Goal: Task Accomplishment & Management: Manage account settings

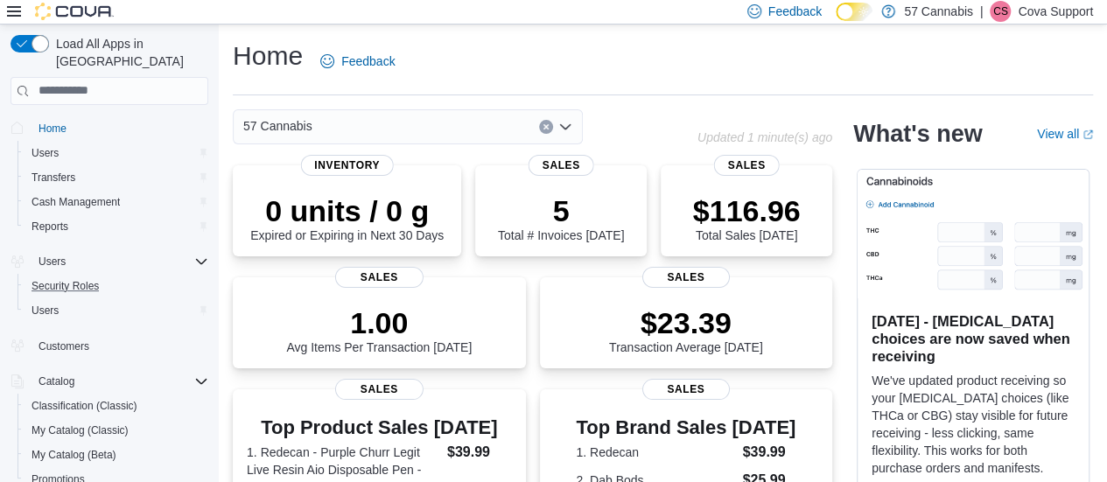
click at [98, 279] on button "Security Roles" at bounding box center [117, 286] width 198 height 25
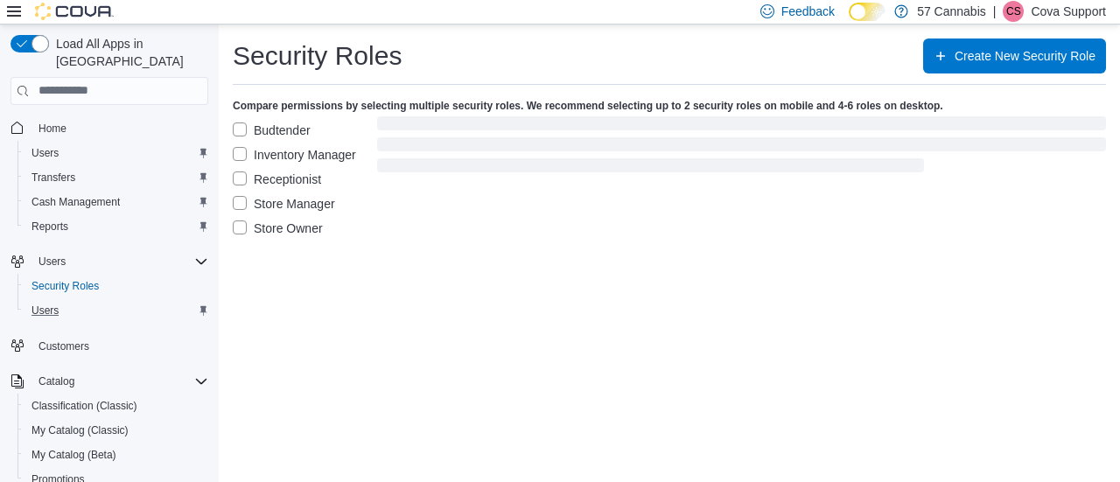
click at [68, 300] on div "Users" at bounding box center [117, 310] width 184 height 21
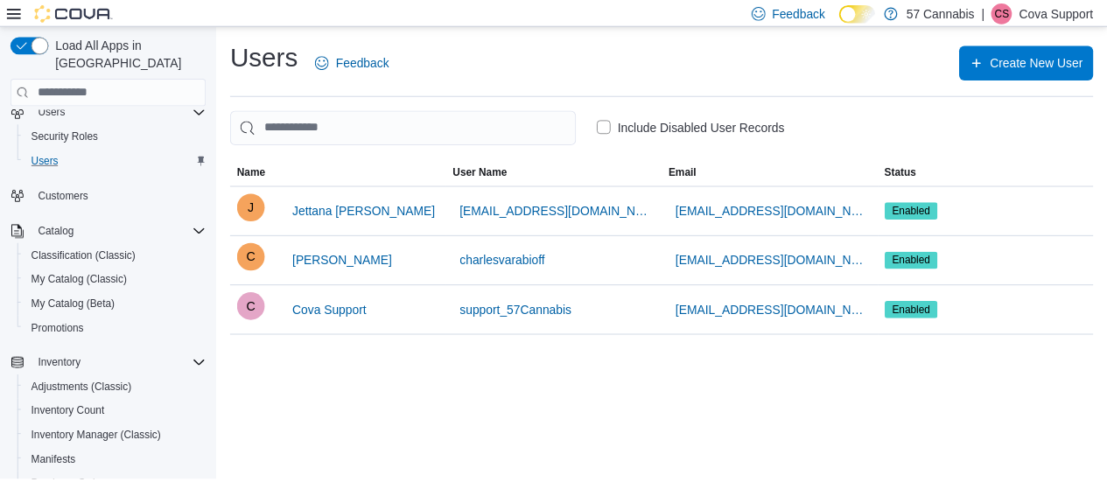
scroll to position [459, 0]
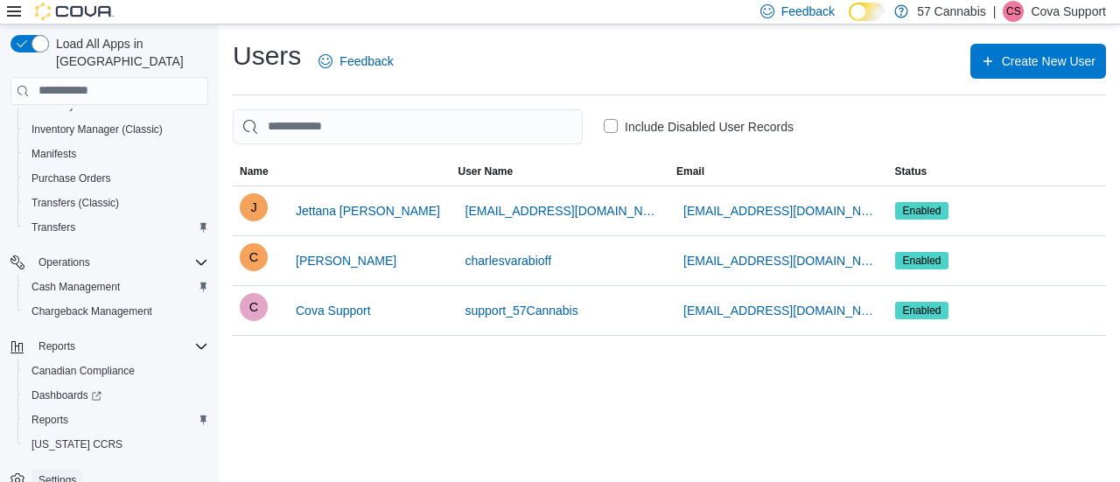
click at [82, 470] on link "Settings" at bounding box center [58, 480] width 52 height 21
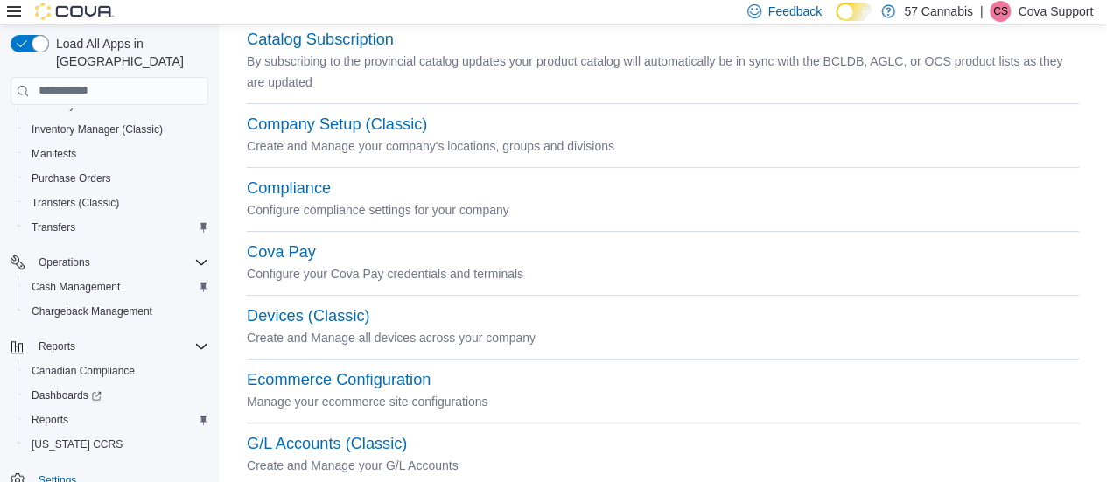
scroll to position [175, 0]
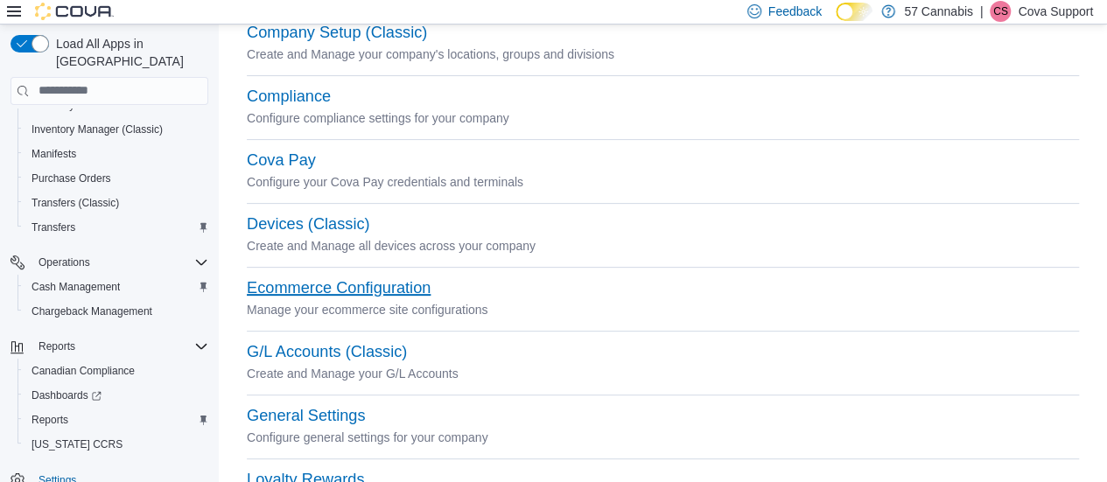
click at [319, 290] on button "Ecommerce Configuration" at bounding box center [339, 288] width 184 height 18
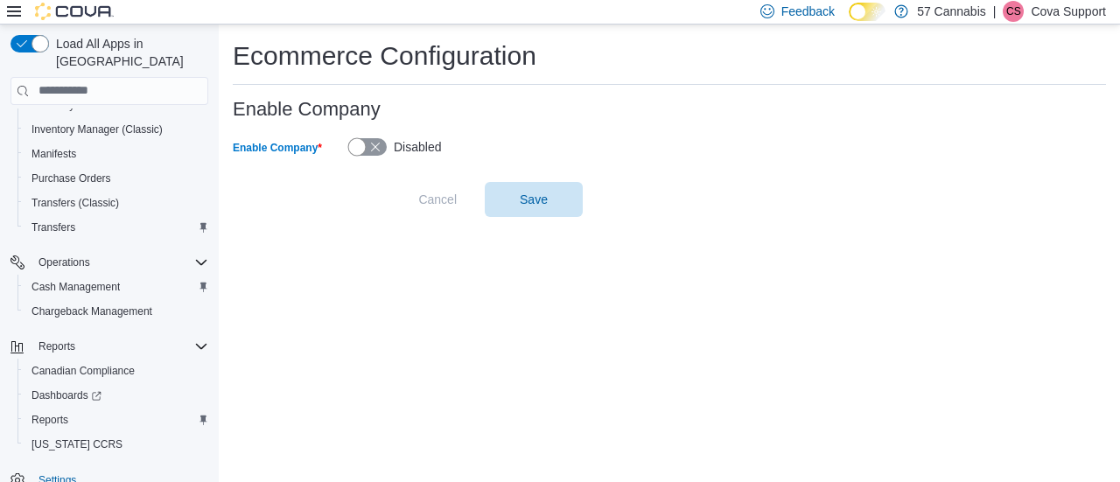
click at [372, 148] on button "Enable Company" at bounding box center [367, 147] width 39 height 18
click at [555, 195] on span "Save" at bounding box center [533, 198] width 77 height 35
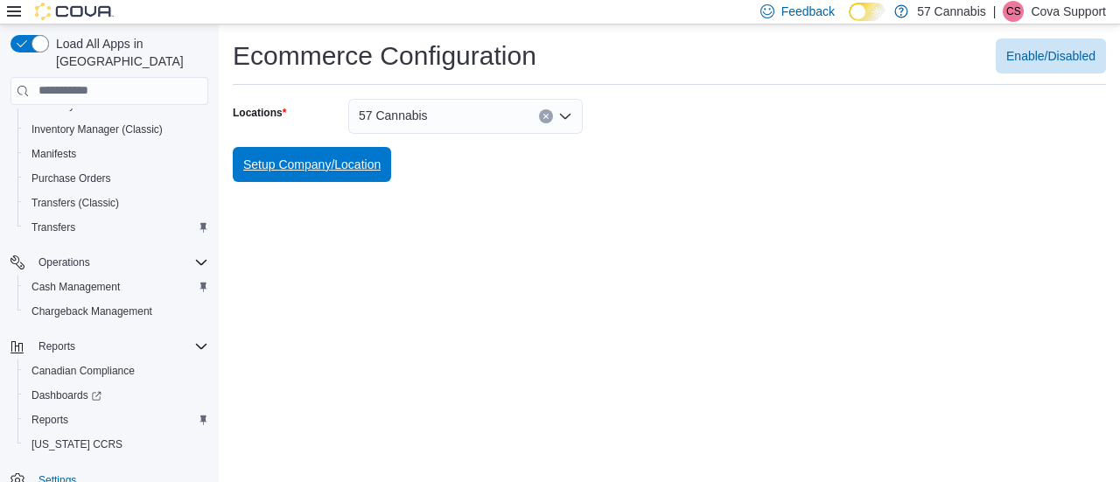
click at [313, 164] on span "Setup Company/Location" at bounding box center [311, 165] width 137 height 18
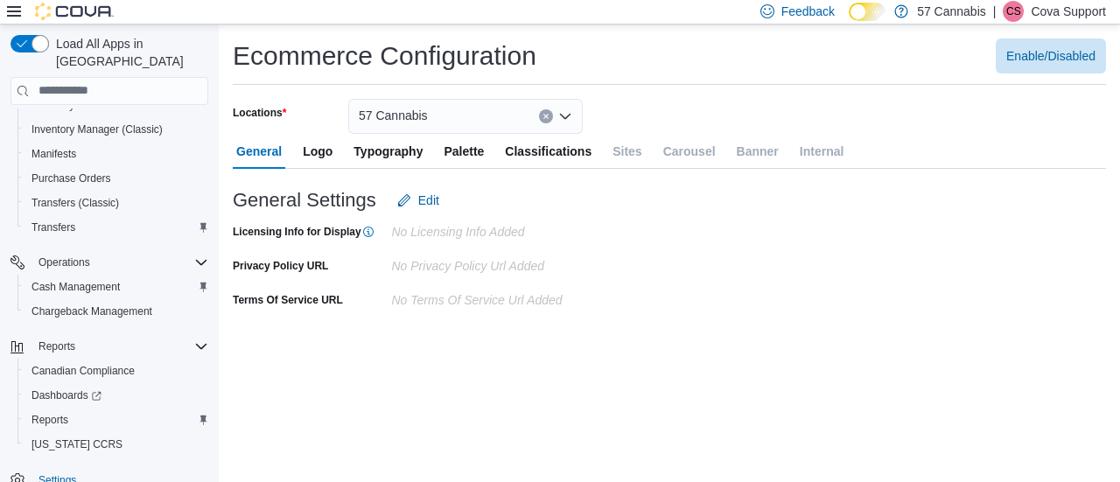
click at [501, 97] on div "Ecommerce Configuration Enable/Disabled Locations 57 Cannabis General Logo Typo…" at bounding box center [669, 176] width 901 height 303
click at [452, 138] on span "Palette" at bounding box center [464, 151] width 40 height 35
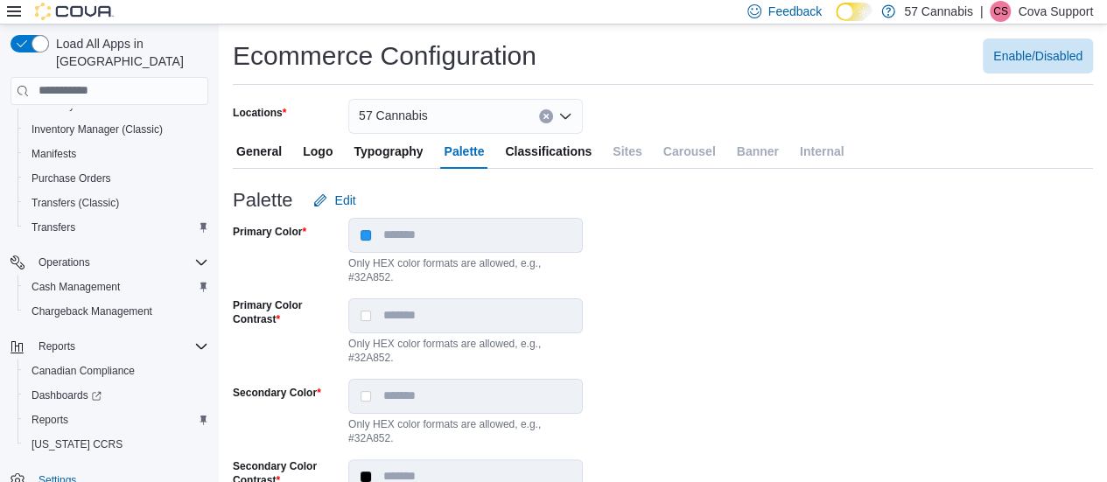
click at [427, 121] on div "57 Cannabis" at bounding box center [465, 116] width 235 height 35
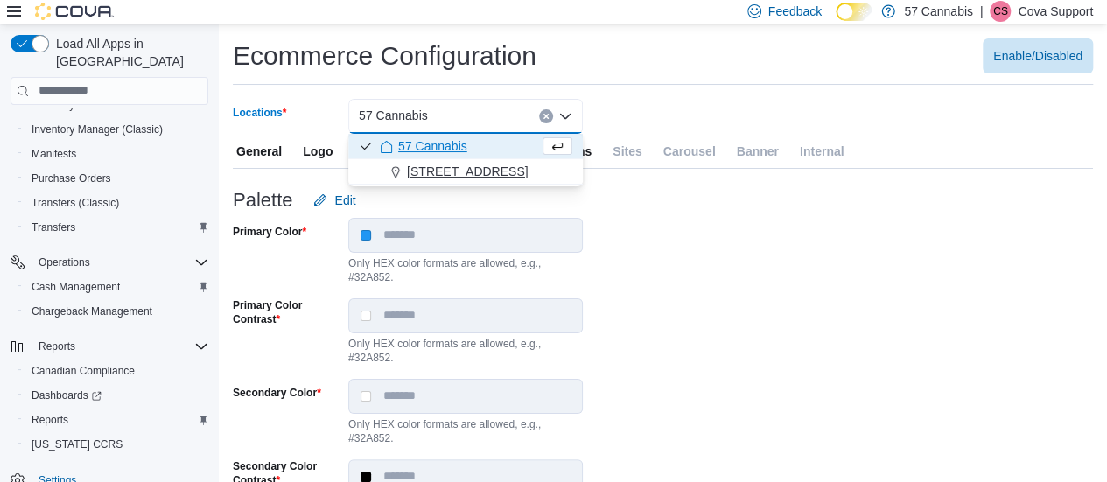
click at [457, 167] on span "[STREET_ADDRESS]" at bounding box center [467, 172] width 121 height 18
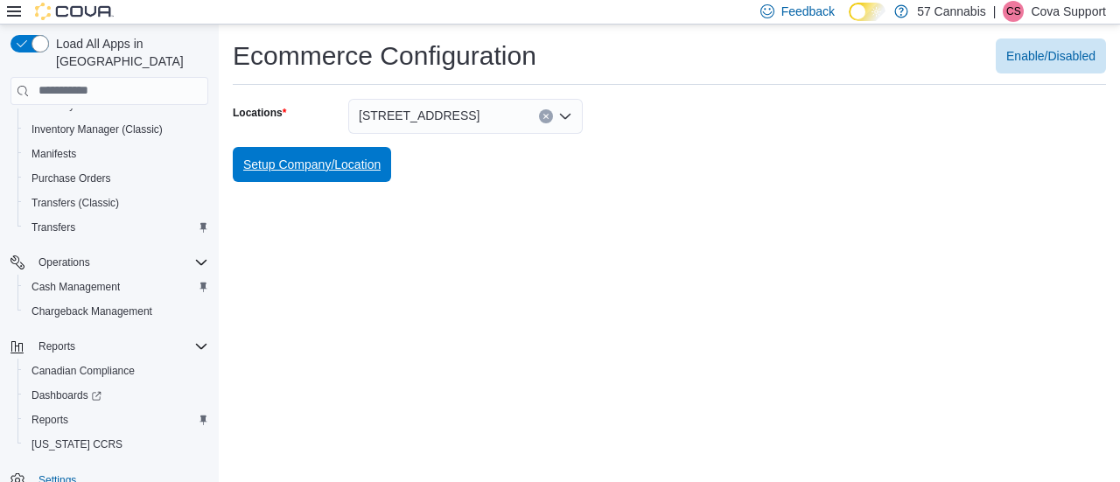
click at [353, 158] on span "Setup Company/Location" at bounding box center [311, 165] width 137 height 18
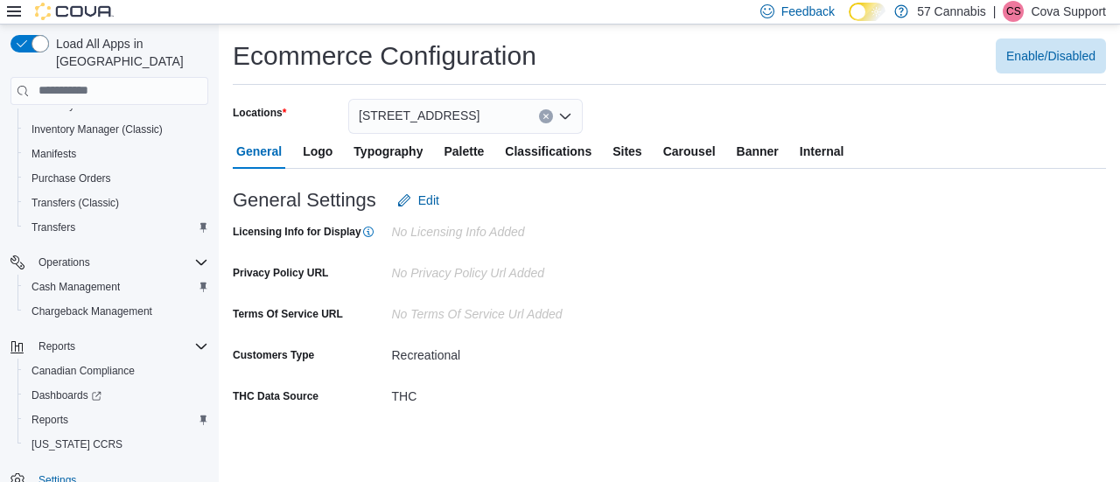
click at [641, 147] on span "Sites" at bounding box center [627, 151] width 29 height 35
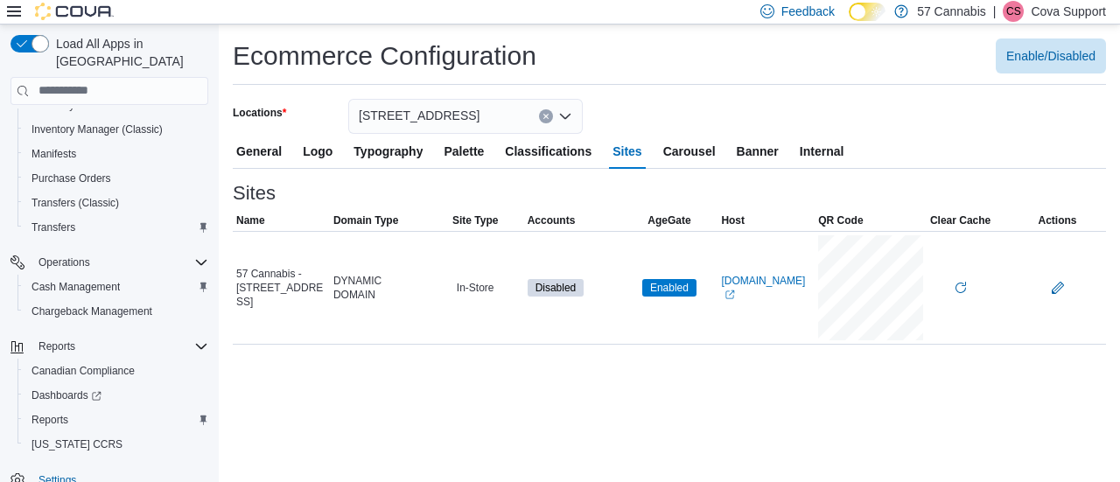
click at [816, 153] on span "Internal" at bounding box center [822, 151] width 45 height 35
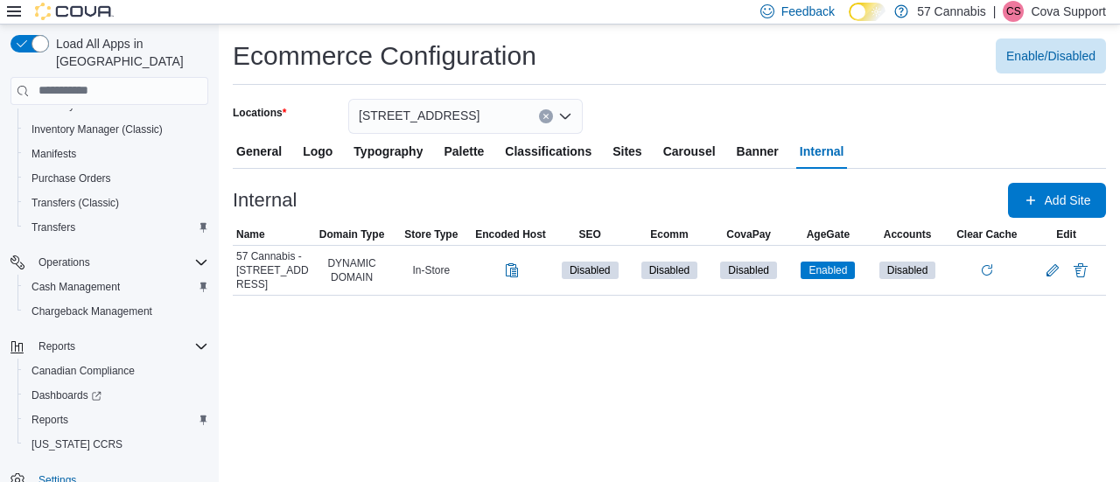
click at [632, 150] on span "Sites" at bounding box center [627, 151] width 29 height 35
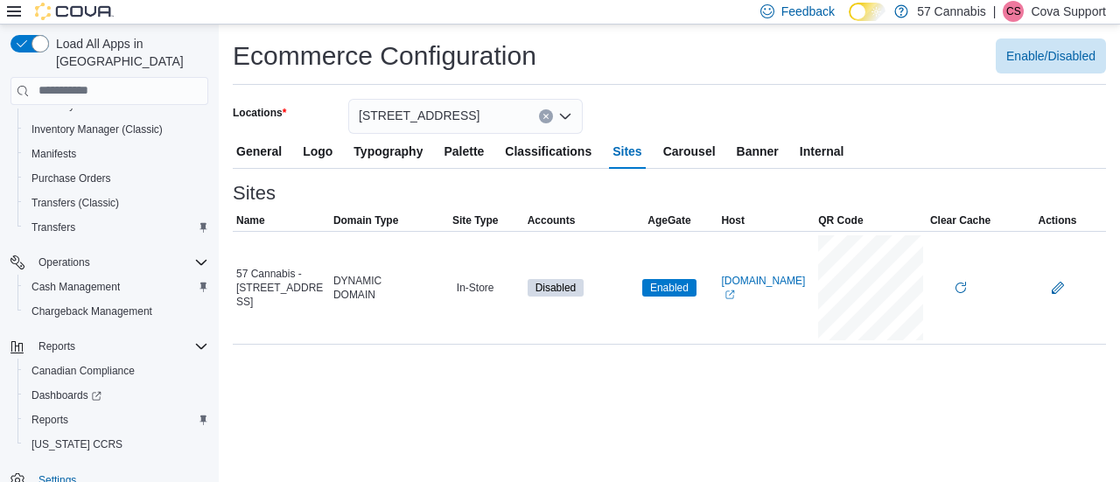
click at [572, 147] on span "Classifications" at bounding box center [548, 151] width 87 height 35
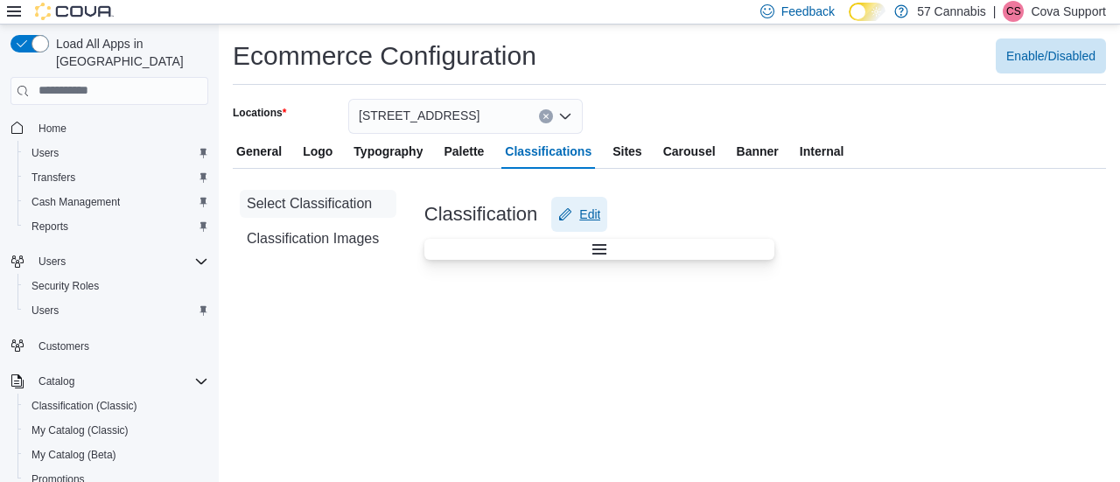
click at [560, 217] on icon "Edit" at bounding box center [565, 214] width 12 height 12
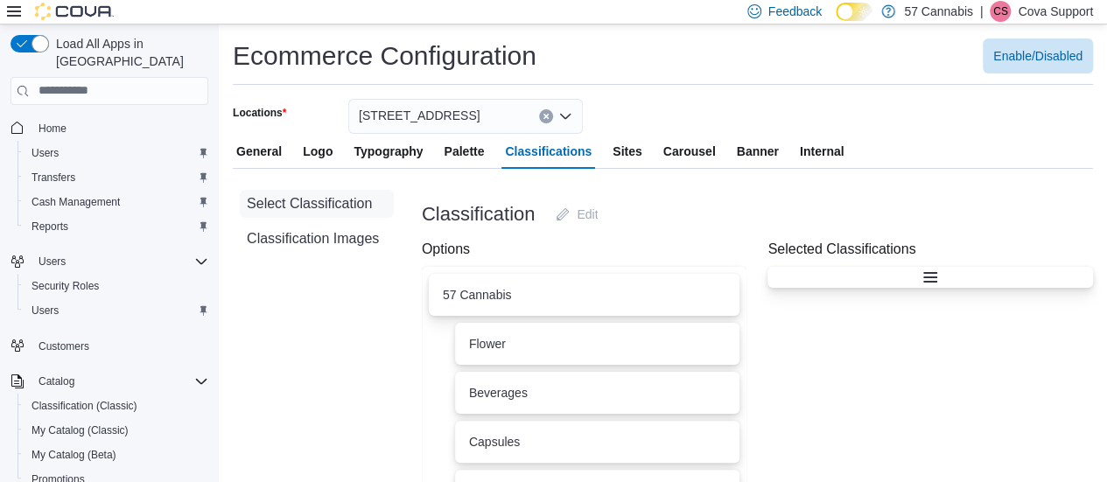
scroll to position [132, 0]
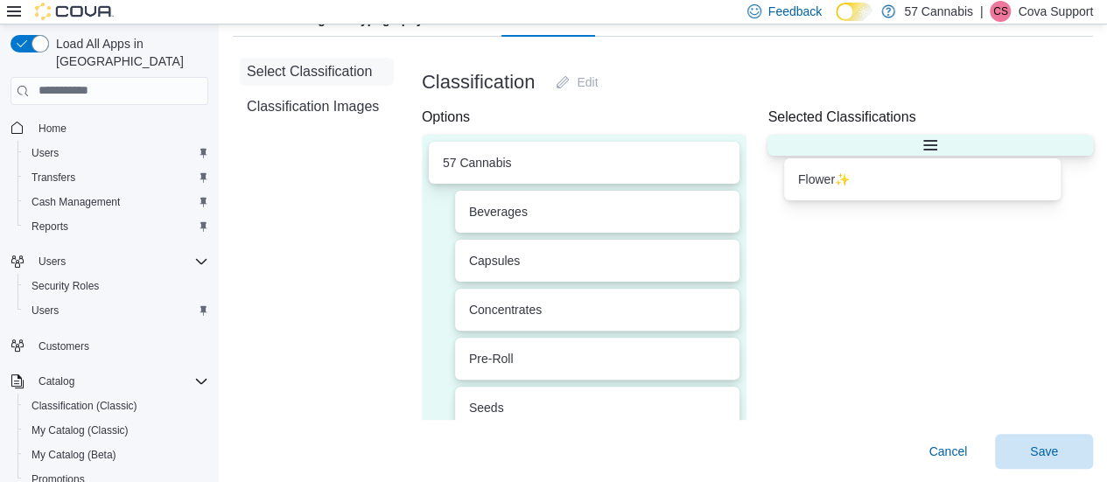
drag, startPoint x: 538, startPoint y: 202, endPoint x: 887, endPoint y: 171, distance: 349.7
click at [887, 171] on div "Options 57 Cannabis Flower ✨ Beverages Capsules Concentrates Pre-Roll Seeds Top…" at bounding box center [757, 263] width 671 height 313
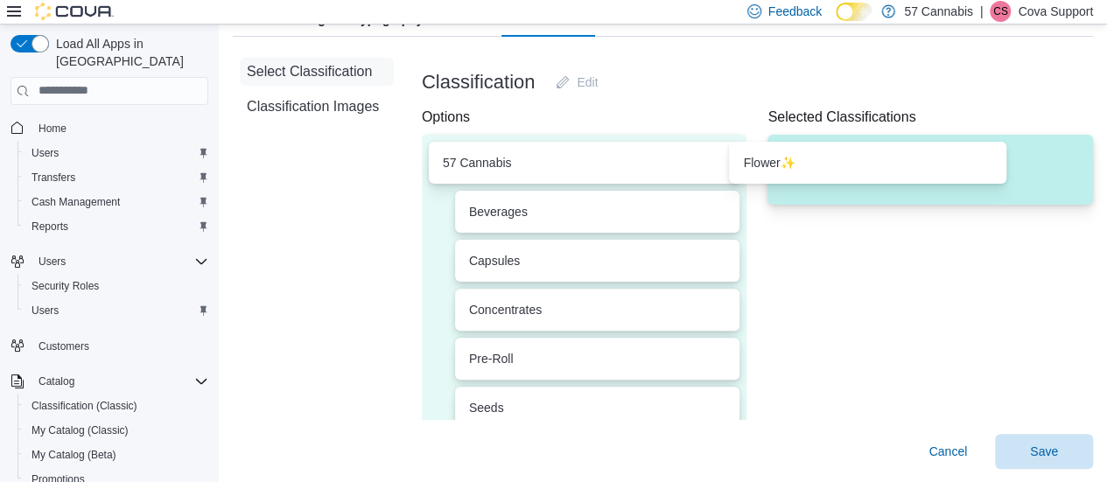
drag, startPoint x: 595, startPoint y: 212, endPoint x: 893, endPoint y: 161, distance: 301.9
click at [893, 161] on div "Options 57 Cannabis Flower ✨ Beverages Capsules Concentrates Pre-Roll Seeds Top…" at bounding box center [757, 263] width 671 height 313
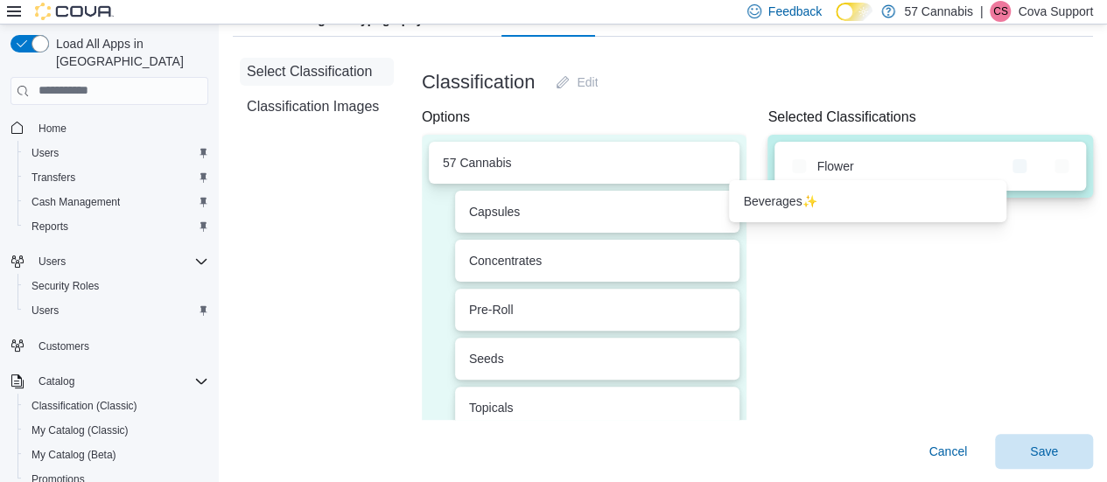
drag, startPoint x: 573, startPoint y: 228, endPoint x: 887, endPoint y: 228, distance: 313.3
click at [887, 228] on div "Options 57 Cannabis Beverages ✨ Capsules Concentrates Pre-Roll Seeds Topicals O…" at bounding box center [757, 263] width 671 height 313
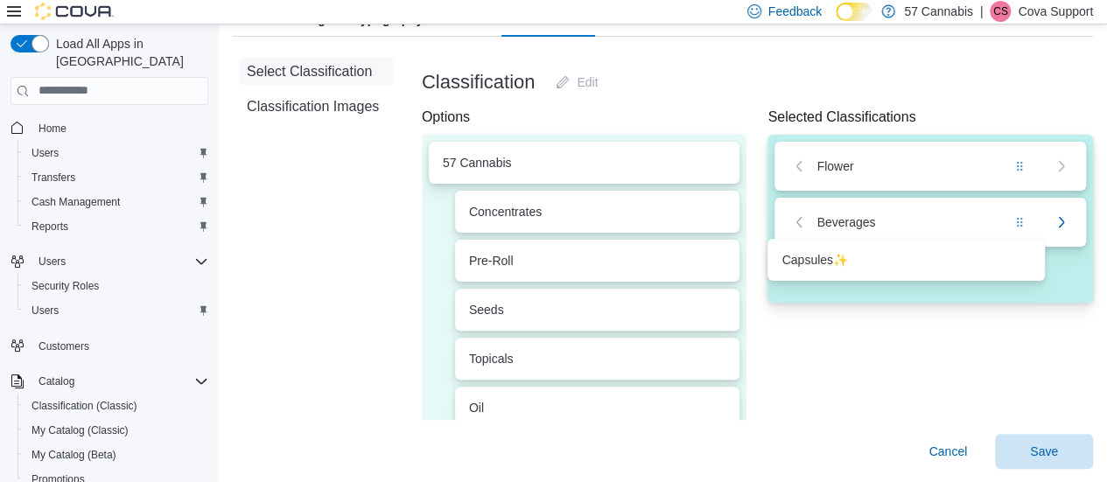
drag, startPoint x: 767, startPoint y: 312, endPoint x: 859, endPoint y: 286, distance: 96.4
click at [859, 286] on div "Options 57 Cannabis Capsules ✨ Concentrates Pre-Roll Seeds Topicals Oil Edibles…" at bounding box center [757, 263] width 671 height 313
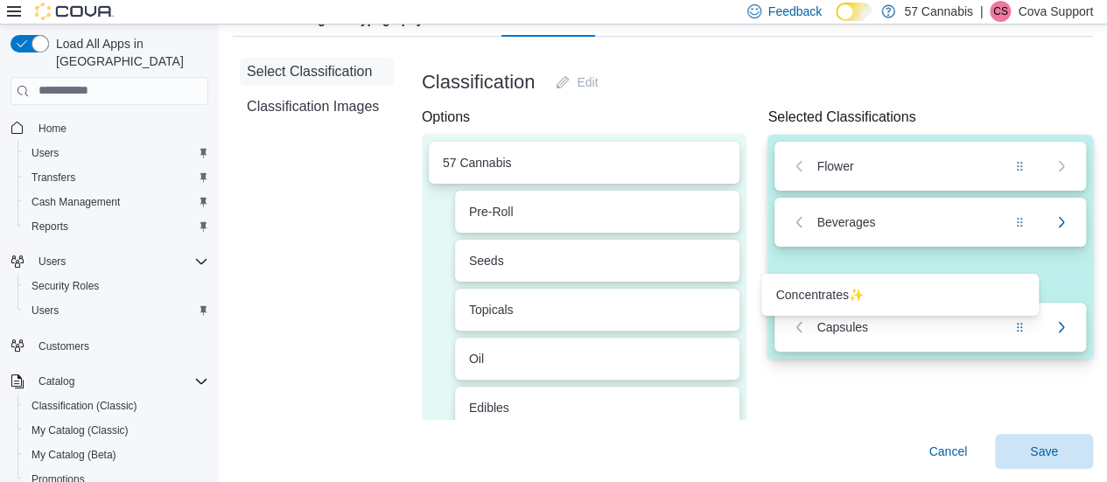
drag, startPoint x: 564, startPoint y: 221, endPoint x: 886, endPoint y: 314, distance: 335.2
click at [886, 314] on div "Options 57 Cannabis Concentrates ✨ Pre-Roll Seeds Topicals Oil Edibles Vapes Ba…" at bounding box center [757, 263] width 671 height 313
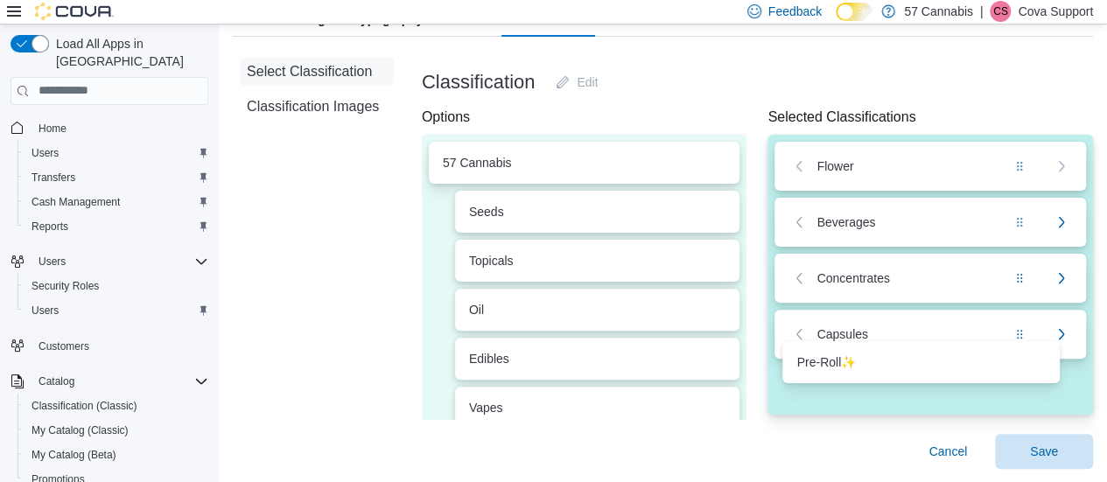
drag, startPoint x: 578, startPoint y: 215, endPoint x: 922, endPoint y: 381, distance: 380.9
click at [922, 383] on div "Options 57 Cannabis Pre-Roll ✨ Seeds Topicals Oil Edibles Vapes Batteries Vapor…" at bounding box center [757, 263] width 671 height 313
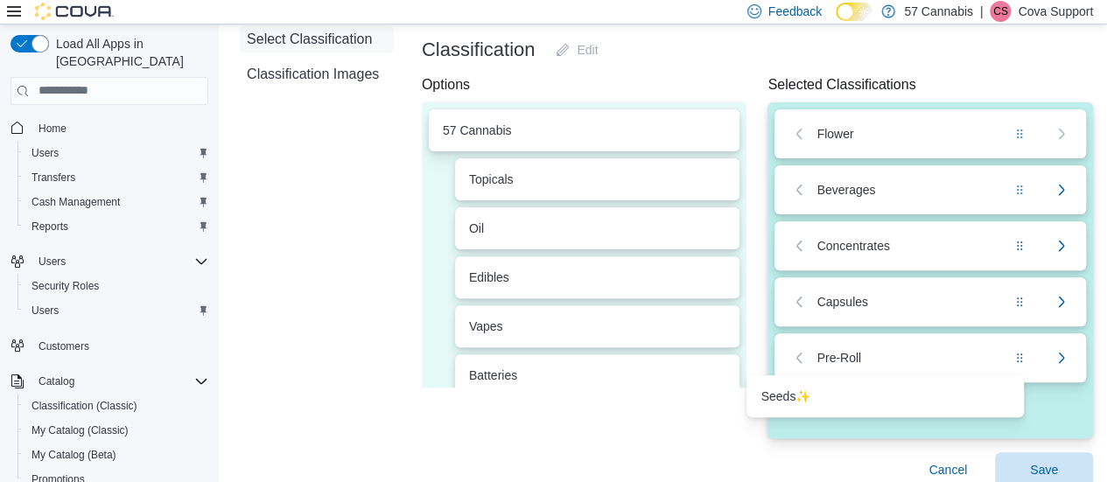
scroll to position [183, 13]
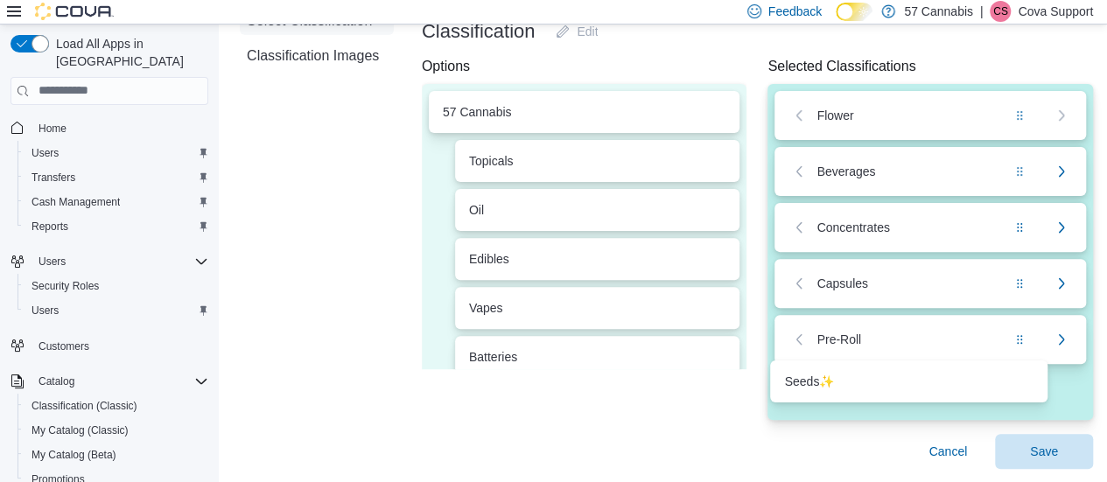
drag, startPoint x: 590, startPoint y: 222, endPoint x: 929, endPoint y: 402, distance: 383.3
click at [929, 402] on div "Options 57 Cannabis Seeds ✨ Topicals Oil Edibles Vapes Batteries Vaporizers Rol…" at bounding box center [757, 238] width 671 height 364
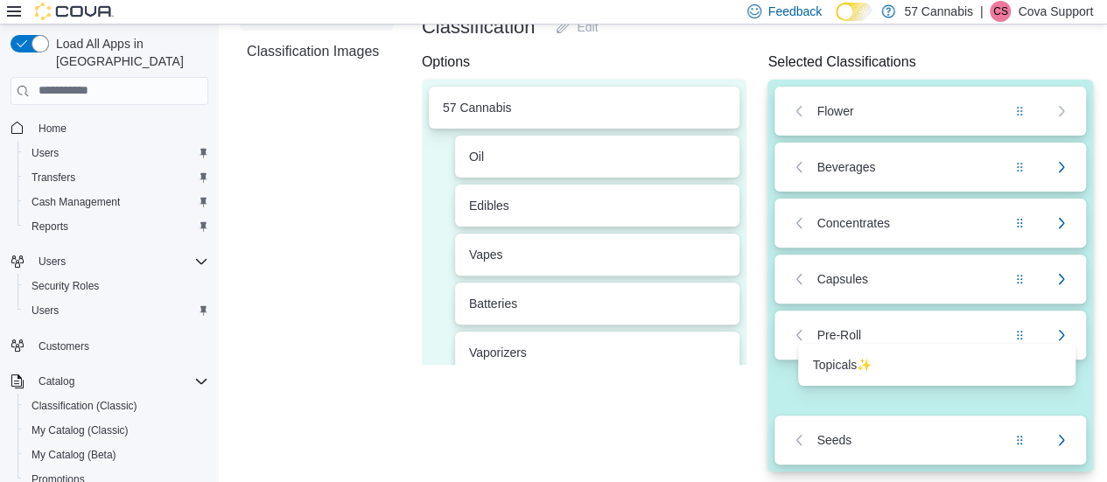
scroll to position [239, 13]
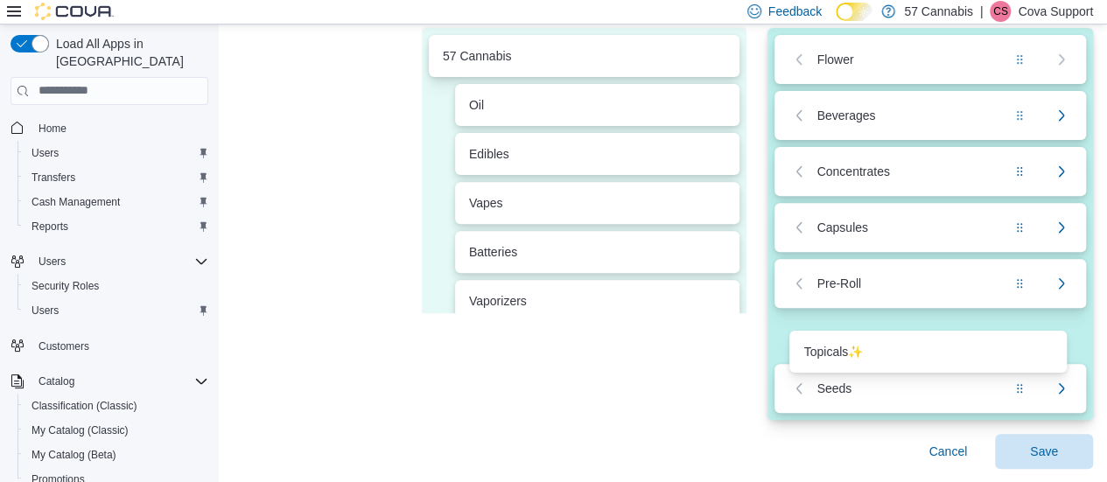
drag, startPoint x: 521, startPoint y: 167, endPoint x: 880, endPoint y: 364, distance: 409.3
click at [880, 364] on div "Options 57 Cannabis Topicals ✨ Oil Edibles Vapes Batteries Vaporizers Rolling P…" at bounding box center [757, 210] width 671 height 420
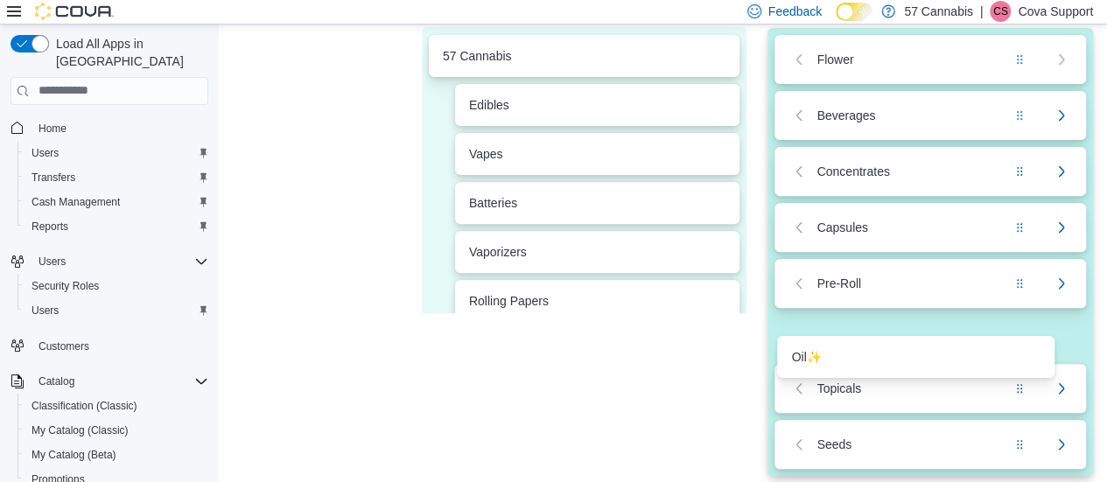
drag, startPoint x: 912, startPoint y: 320, endPoint x: 922, endPoint y: 382, distance: 62.9
click at [922, 382] on div "Options 57 Cannabis Oil ✨ Edibles Vapes Batteries Vaporizers Rolling Papers Int…" at bounding box center [757, 238] width 671 height 476
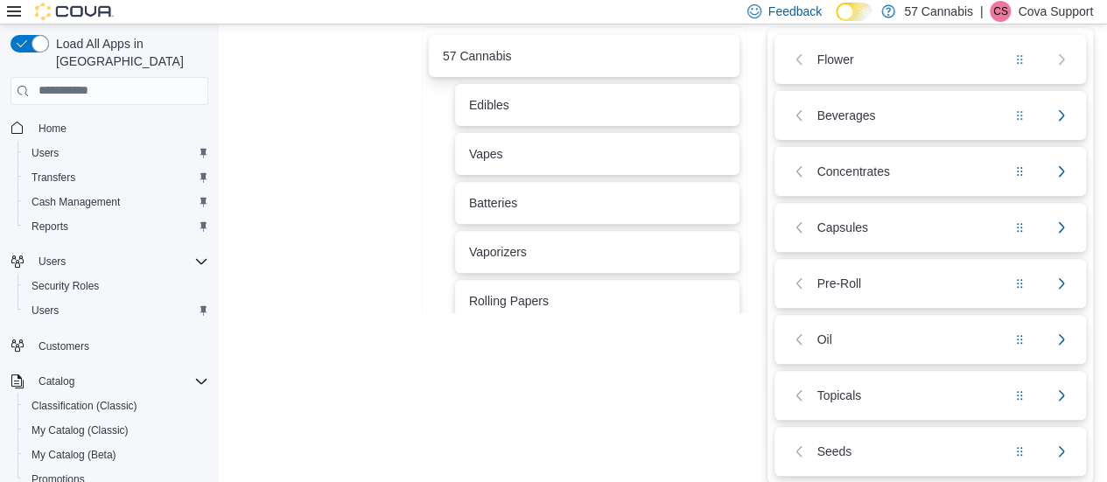
scroll to position [237, 13]
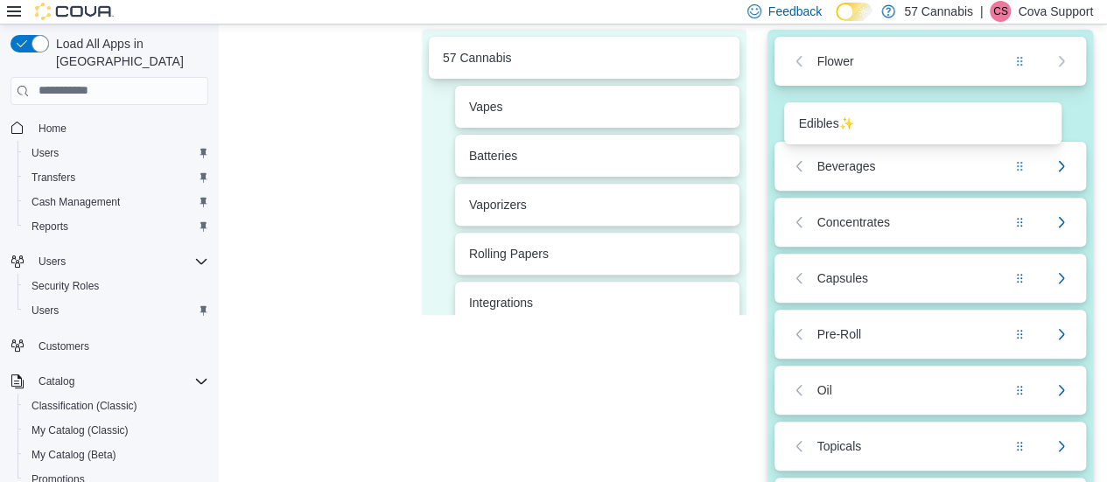
drag, startPoint x: 570, startPoint y: 107, endPoint x: 915, endPoint y: 121, distance: 346.0
click at [915, 121] on div "Options 57 Cannabis Edibles ✨ Vapes Batteries Vaporizers Rolling Papers Integra…" at bounding box center [757, 268] width 671 height 532
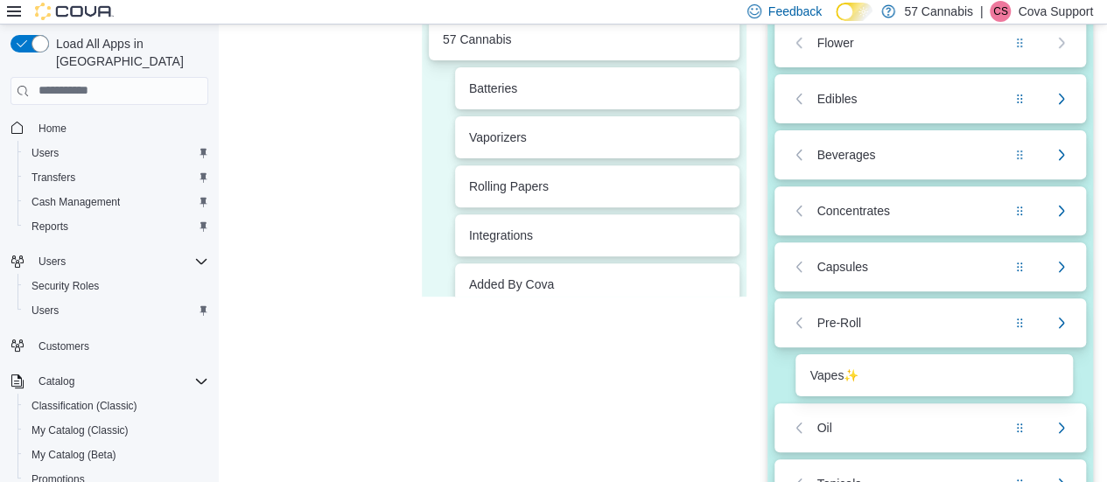
scroll to position [266, 13]
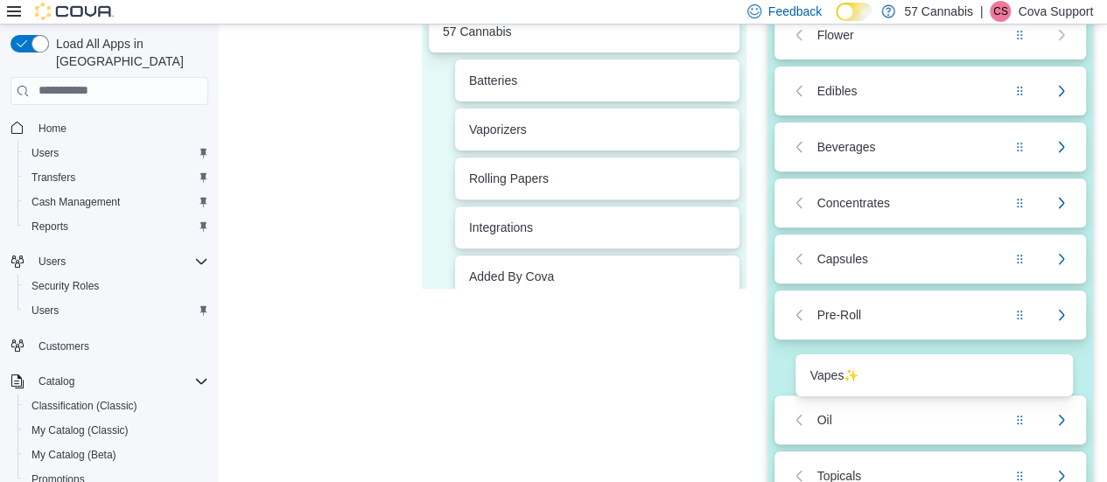
drag, startPoint x: 559, startPoint y: 118, endPoint x: 910, endPoint y: 388, distance: 442.5
click at [910, 389] on div "Options 57 Cannabis Vapes ✨ Batteries Vaporizers Rolling Papers Integrations Ad…" at bounding box center [757, 269] width 671 height 588
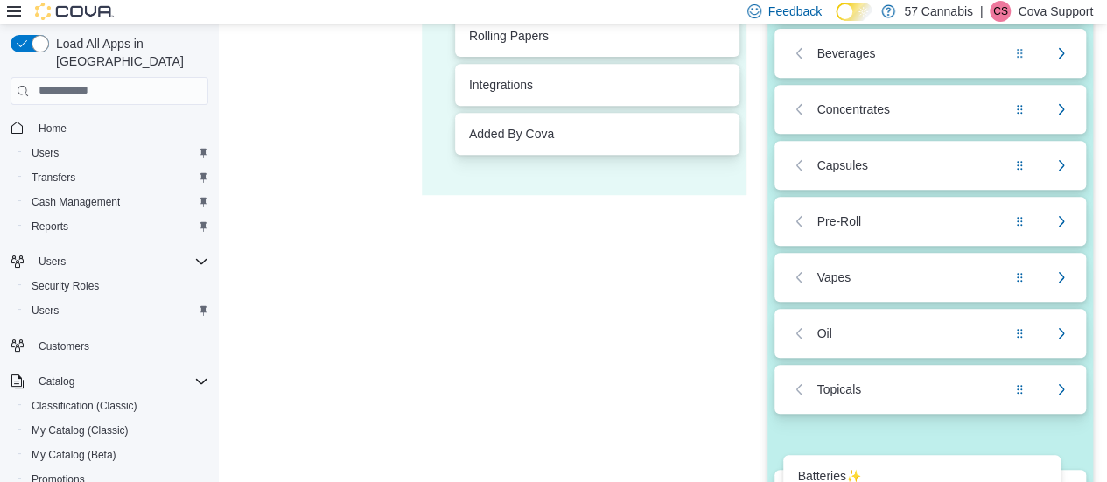
scroll to position [463, 13]
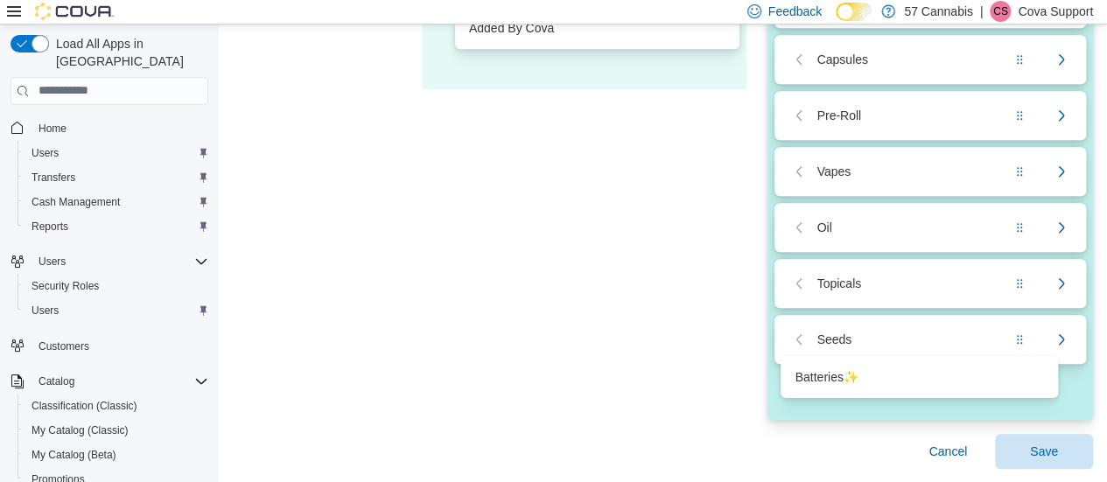
drag, startPoint x: 538, startPoint y: 70, endPoint x: 883, endPoint y: 382, distance: 465.3
click at [883, 382] on div "Options 57 Cannabis Batteries ✨ Vaporizers Rolling Papers Integrations Added By…" at bounding box center [757, 98] width 671 height 644
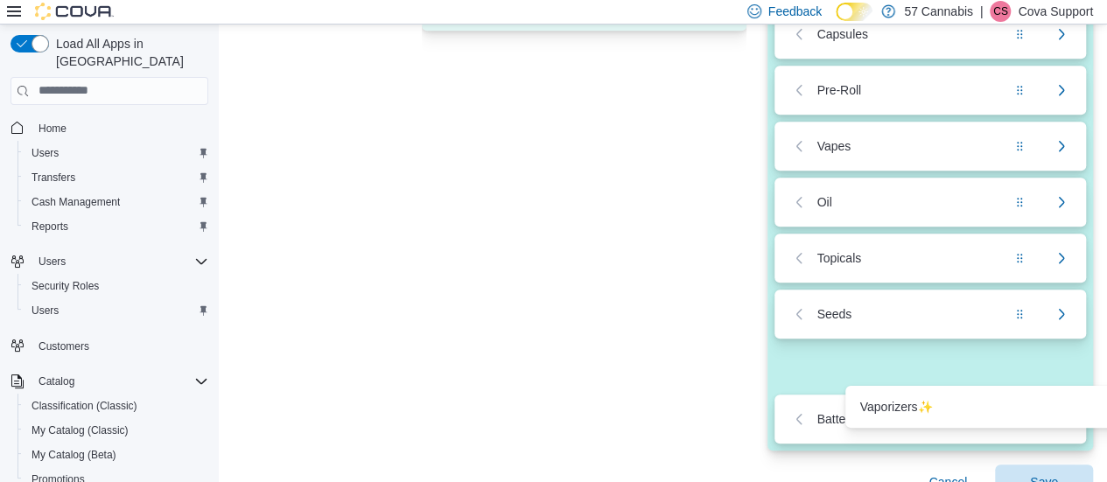
scroll to position [519, 13]
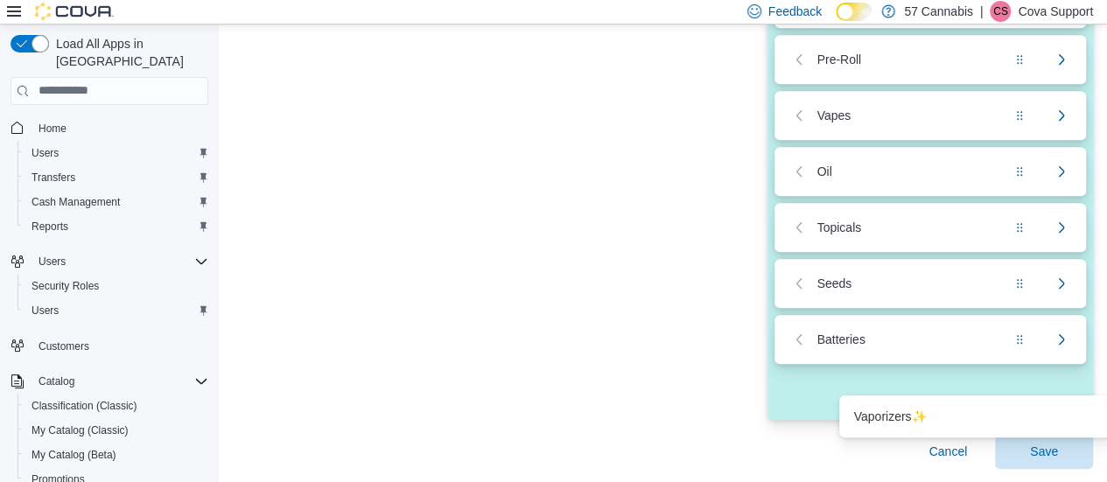
drag, startPoint x: 509, startPoint y: 143, endPoint x: 861, endPoint y: 360, distance: 413.4
click at [861, 360] on div "Options 57 Cannabis Vaporizers ✨ Rolling Papers Integrations Added By Cova Sele…" at bounding box center [757, 70] width 671 height 700
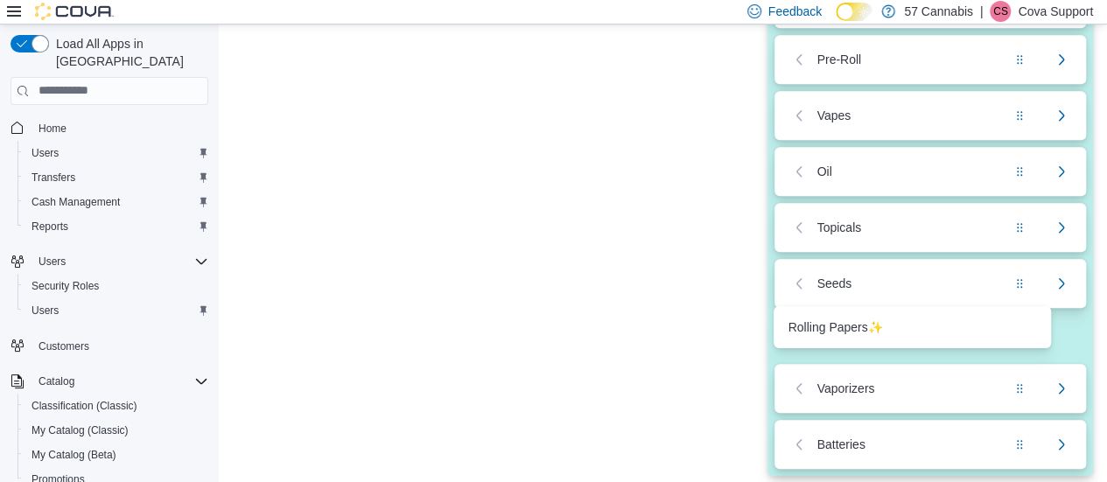
drag, startPoint x: 511, startPoint y: 267, endPoint x: 855, endPoint y: 338, distance: 351.2
click at [855, 338] on div "Options 57 Cannabis Rolling Papers ✨ Integrations Added By Cova Selected Classi…" at bounding box center [757, 98] width 671 height 756
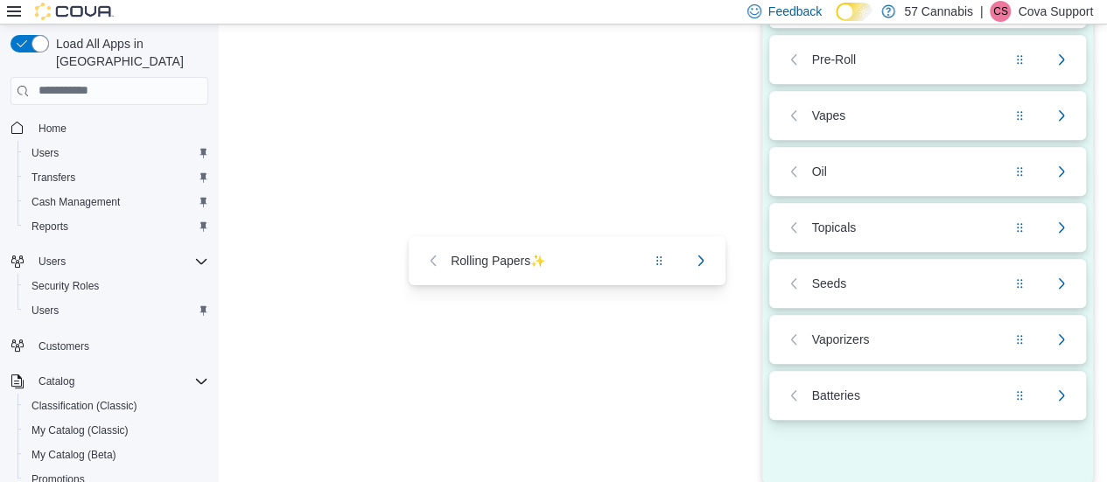
scroll to position [256, 13]
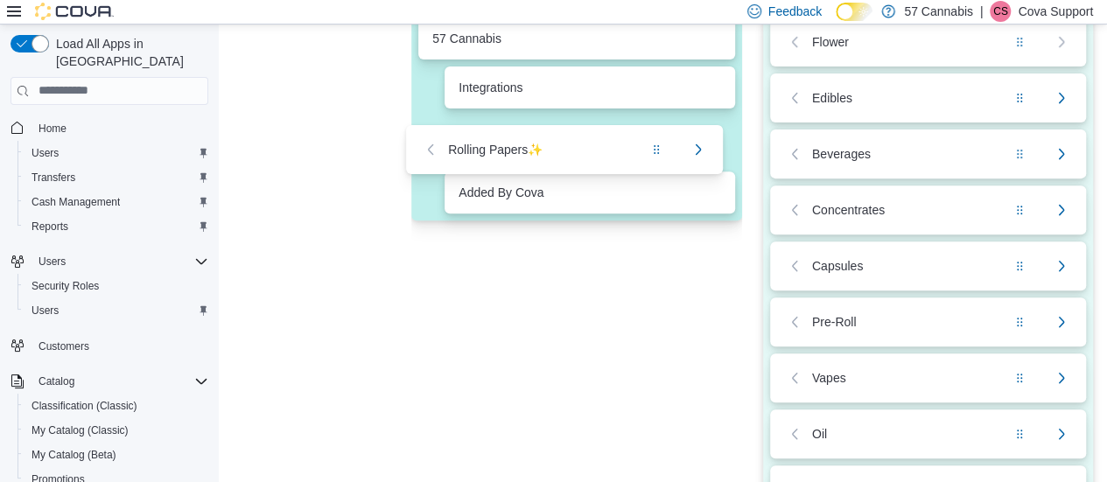
drag, startPoint x: 877, startPoint y: 344, endPoint x: 497, endPoint y: 146, distance: 428.2
click at [496, 146] on div "Options 57 Cannabis Integrations Added By Cova Selected Classifications Flower …" at bounding box center [752, 363] width 682 height 763
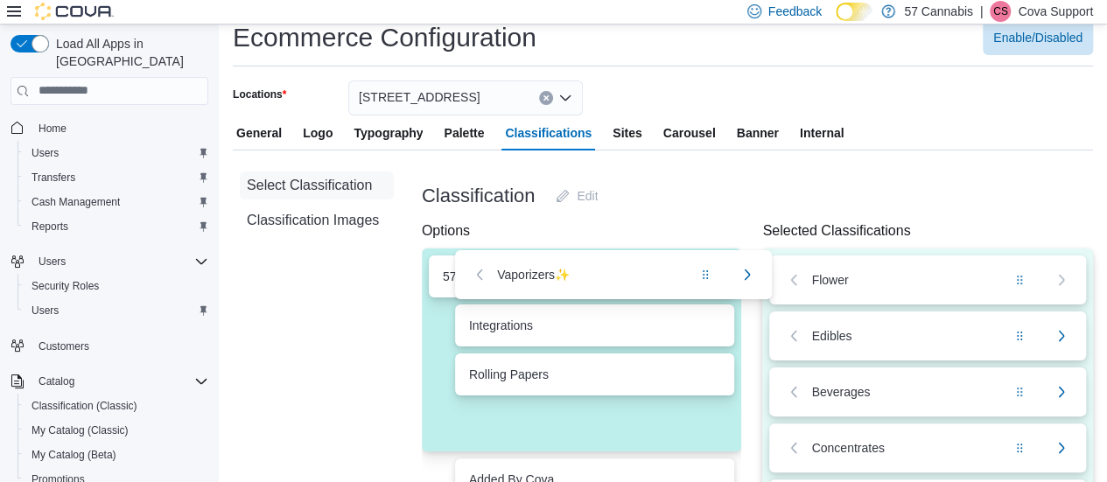
scroll to position [0, 13]
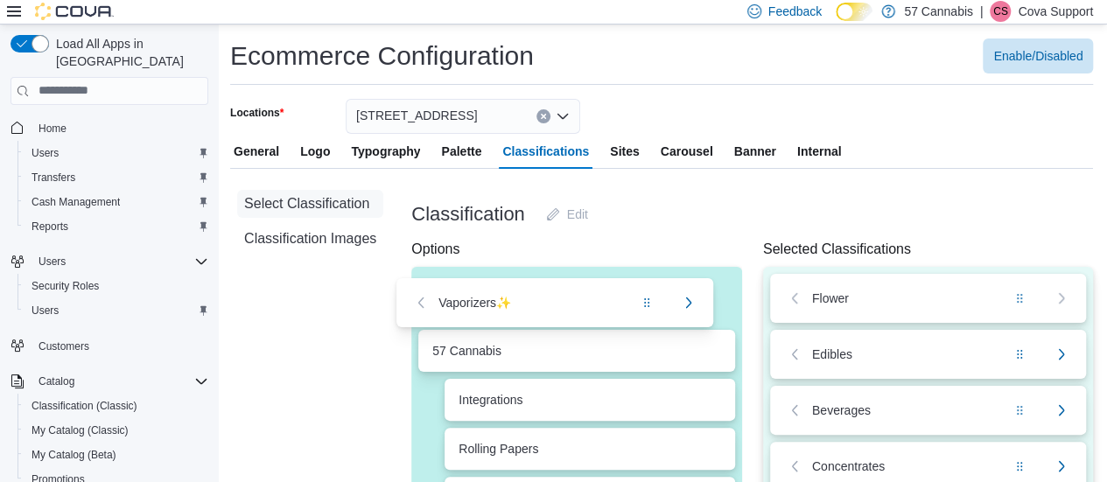
drag, startPoint x: 851, startPoint y: 361, endPoint x: 459, endPoint y: 318, distance: 393.6
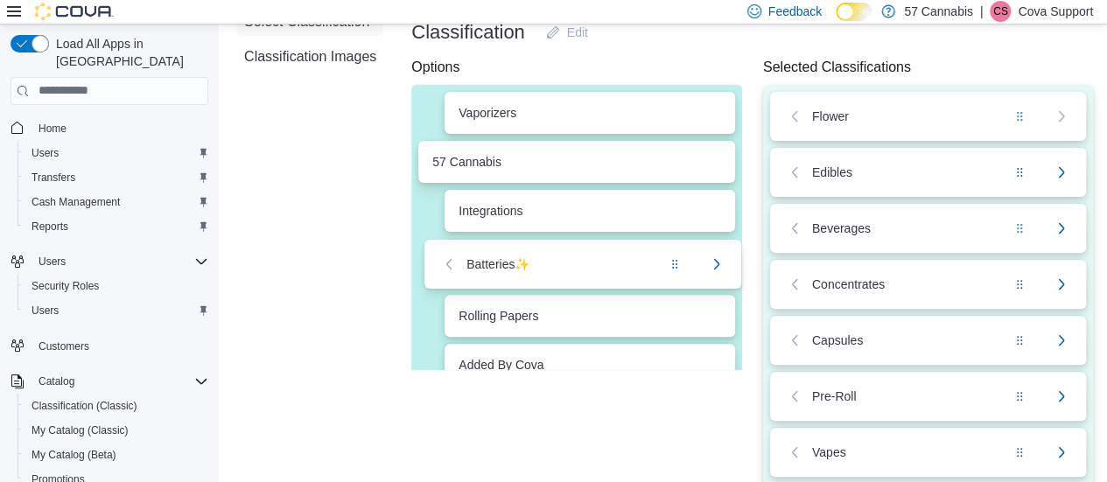
scroll to position [176, 13]
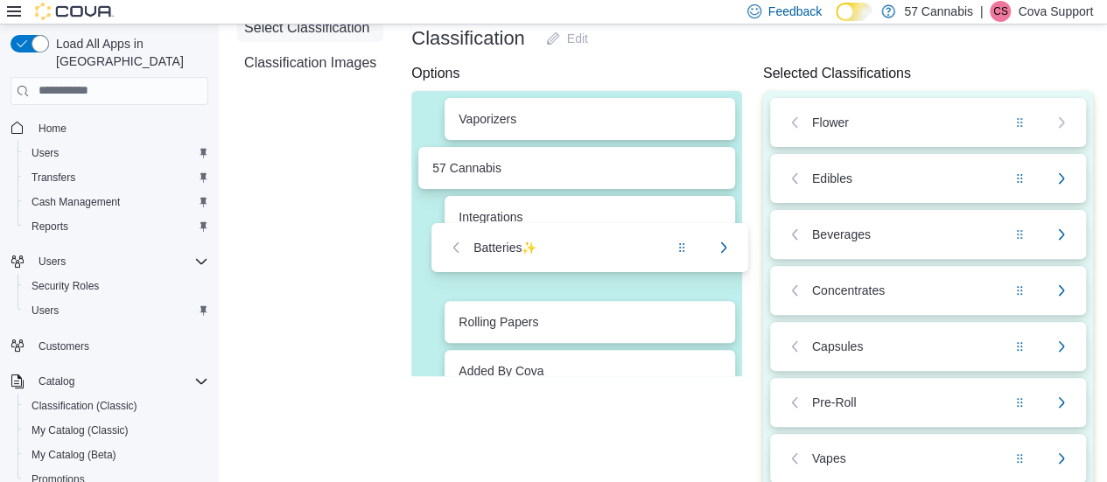
drag, startPoint x: 849, startPoint y: 429, endPoint x: 475, endPoint y: 230, distance: 423.2
click at [475, 230] on div "Options Vaporizers 57 Cannabis Integrations Rolling Papers Added By Cova Select…" at bounding box center [752, 388] width 682 height 651
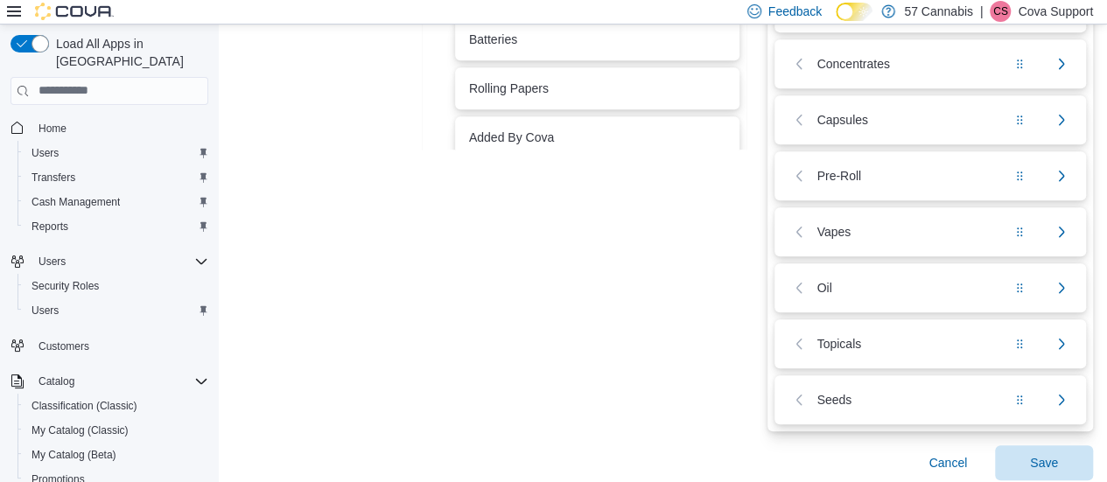
scroll to position [414, 13]
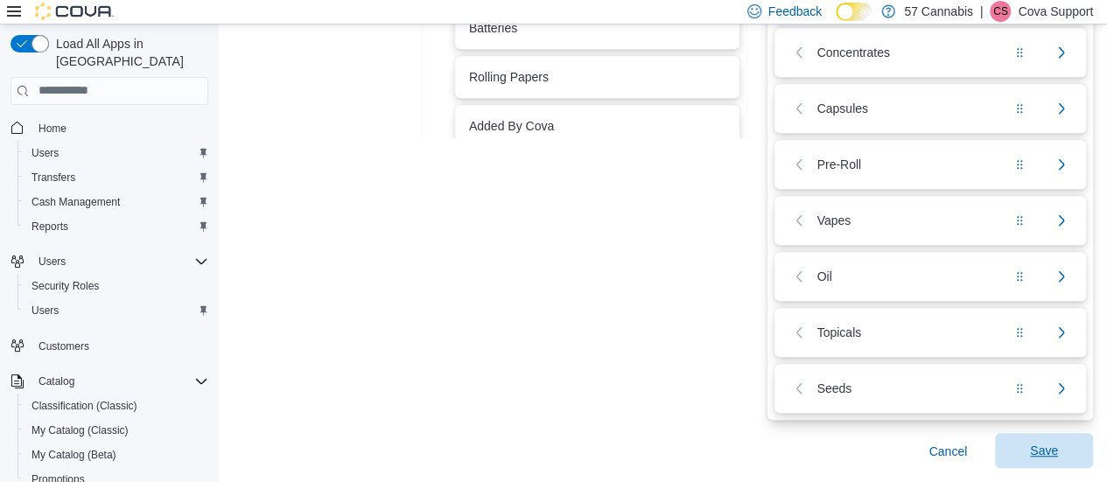
click at [1063, 446] on span "Save" at bounding box center [1044, 450] width 77 height 35
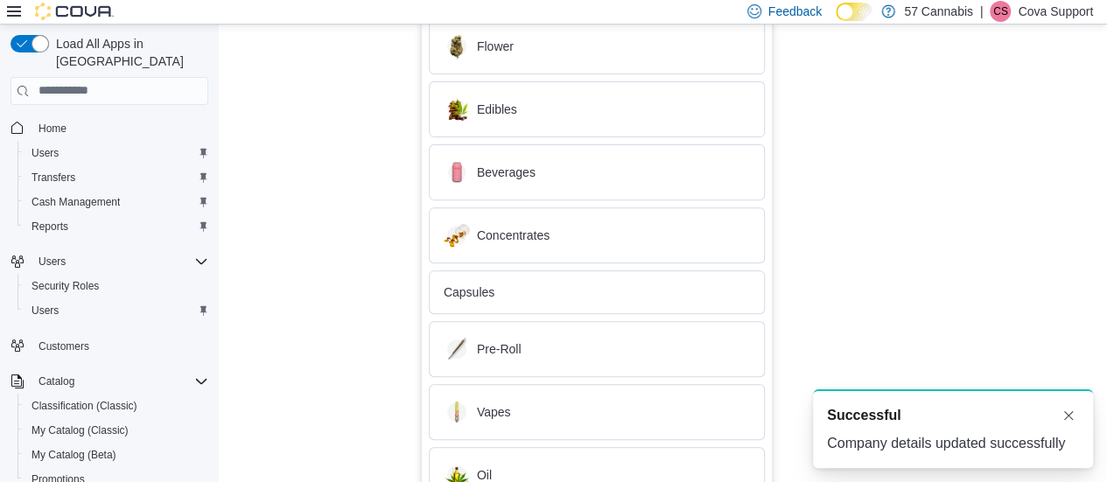
scroll to position [53, 0]
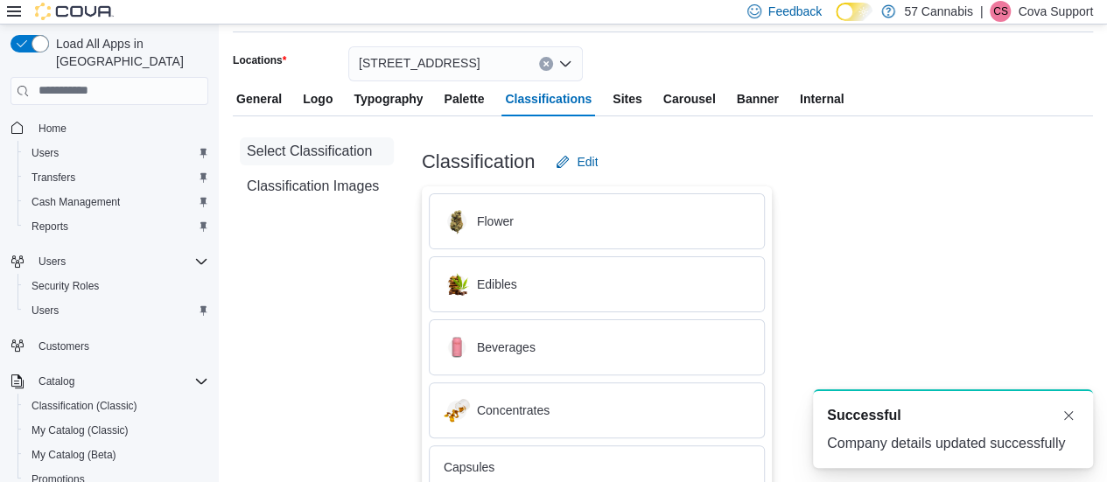
click at [620, 150] on div "Classification Edit" at bounding box center [757, 161] width 671 height 35
click at [598, 153] on span "Edit" at bounding box center [587, 162] width 21 height 18
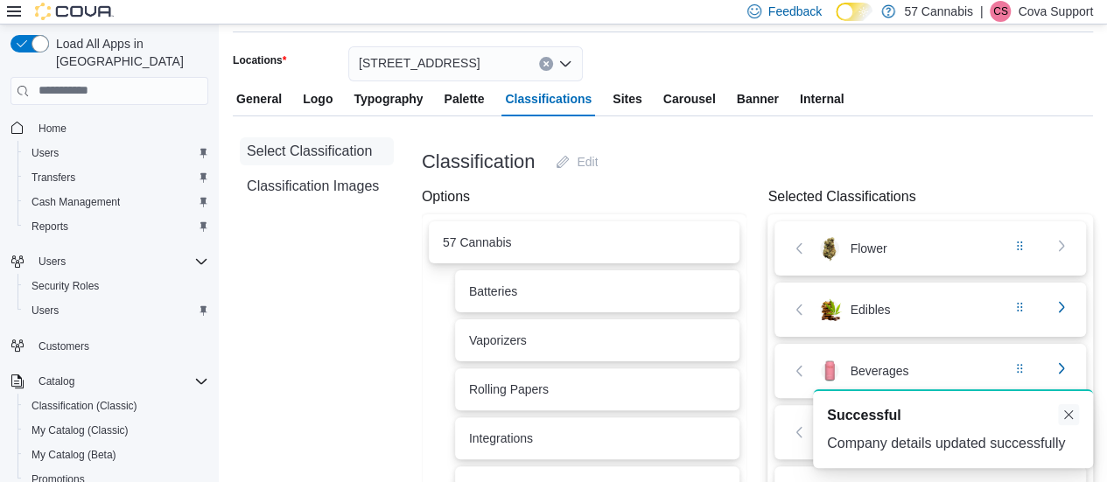
click at [1066, 412] on button "Dismiss toast" at bounding box center [1068, 414] width 21 height 21
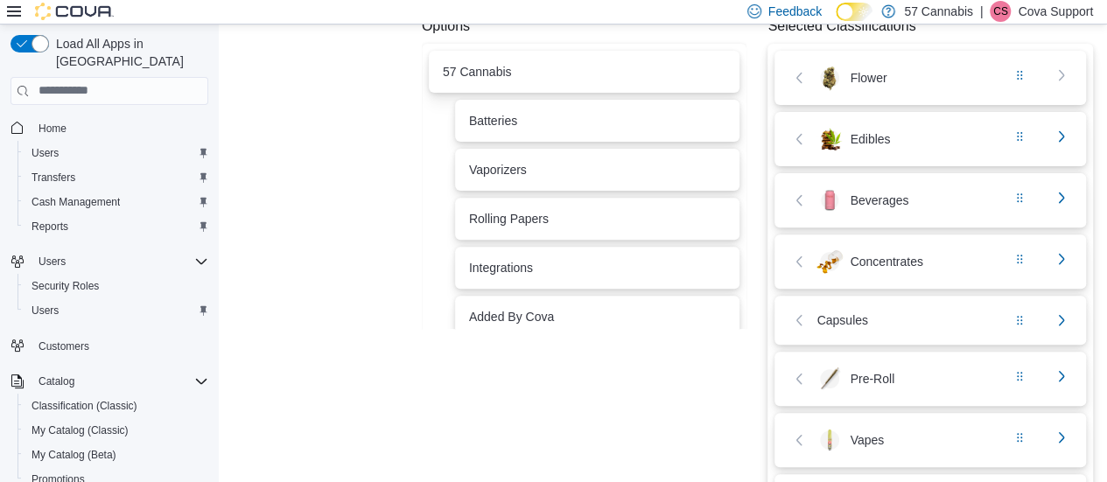
scroll to position [228, 0]
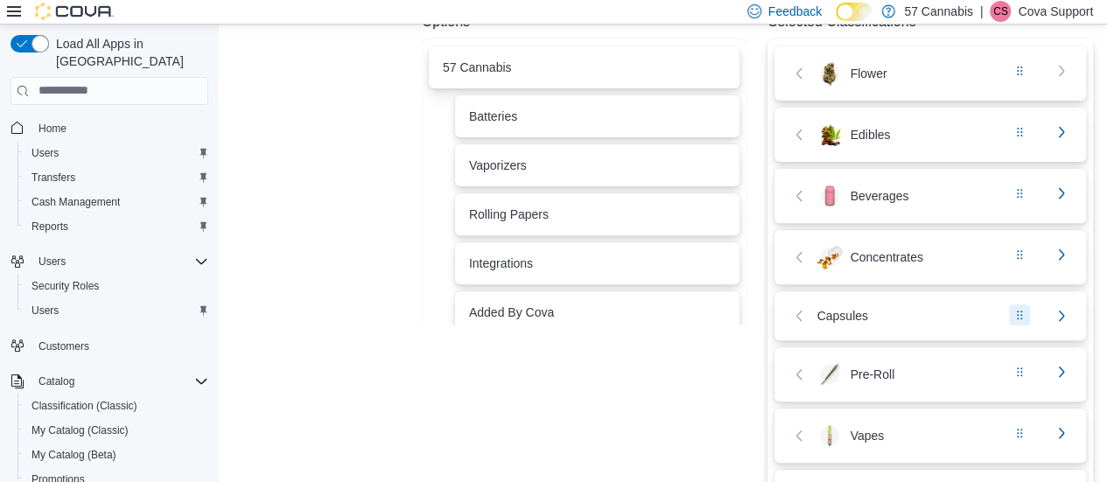
click at [1025, 314] on button "button" at bounding box center [1019, 315] width 21 height 21
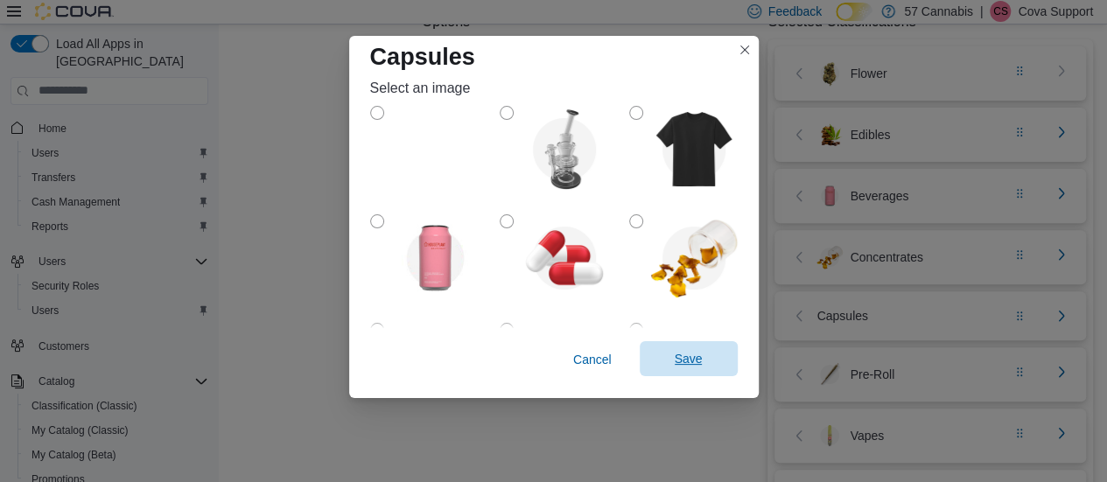
click at [684, 363] on span "Save" at bounding box center [689, 359] width 28 height 18
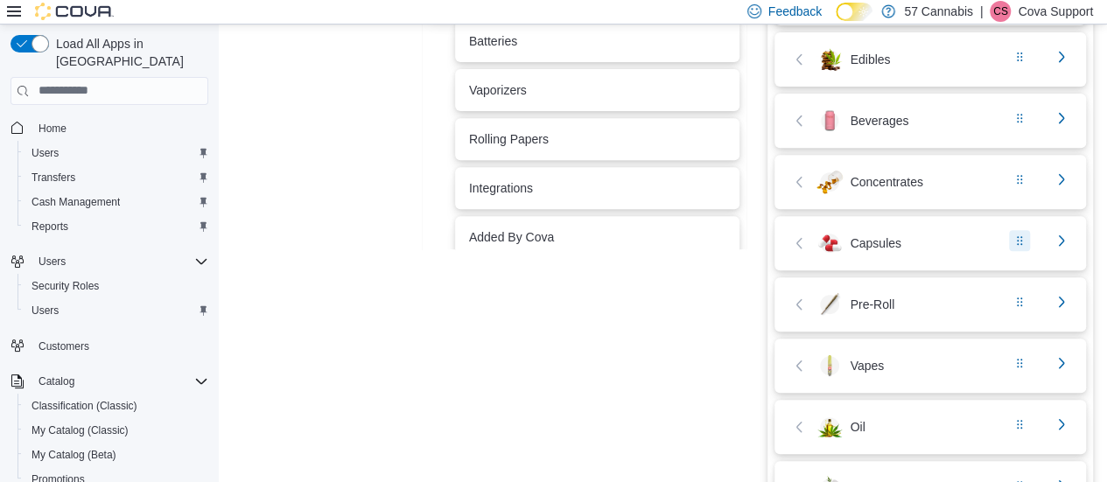
scroll to position [466, 0]
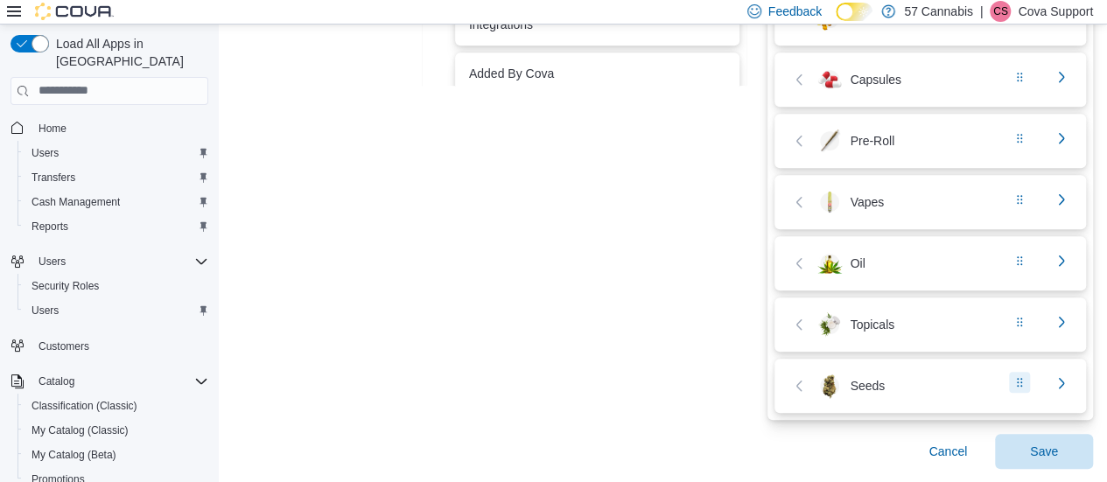
click at [1030, 379] on button "button" at bounding box center [1019, 382] width 21 height 21
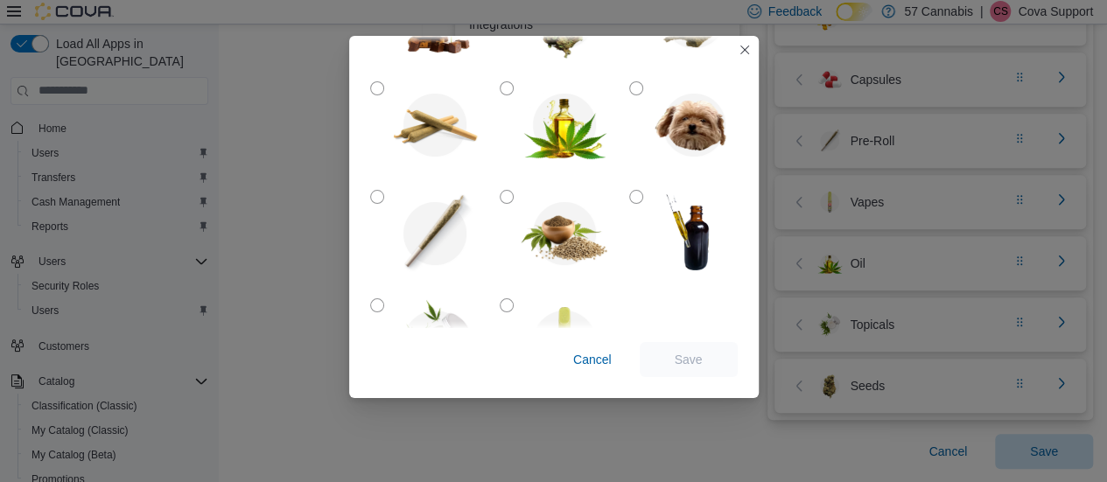
scroll to position [263, 0]
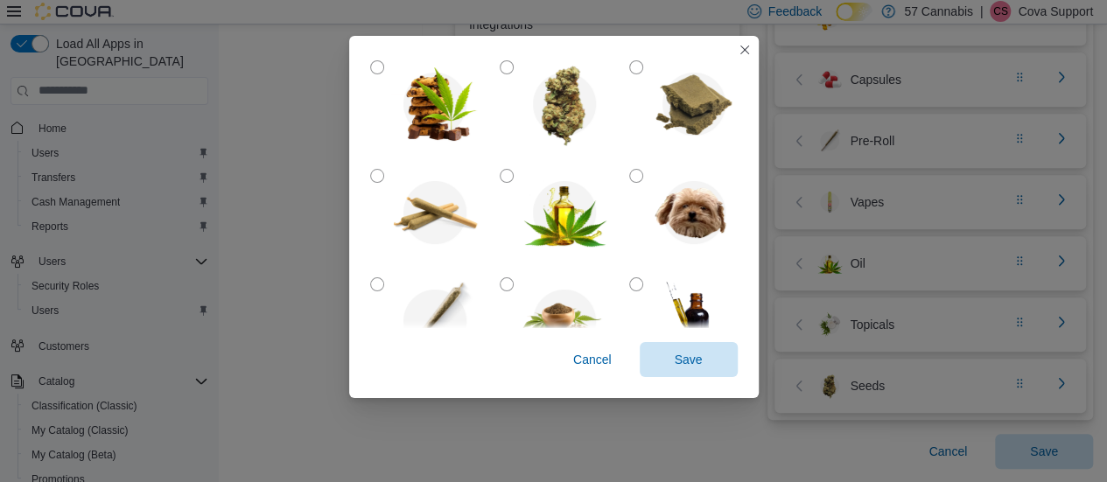
click at [681, 340] on div "Cancel Save" at bounding box center [554, 363] width 410 height 70
click at [686, 353] on span "Save" at bounding box center [689, 359] width 28 height 18
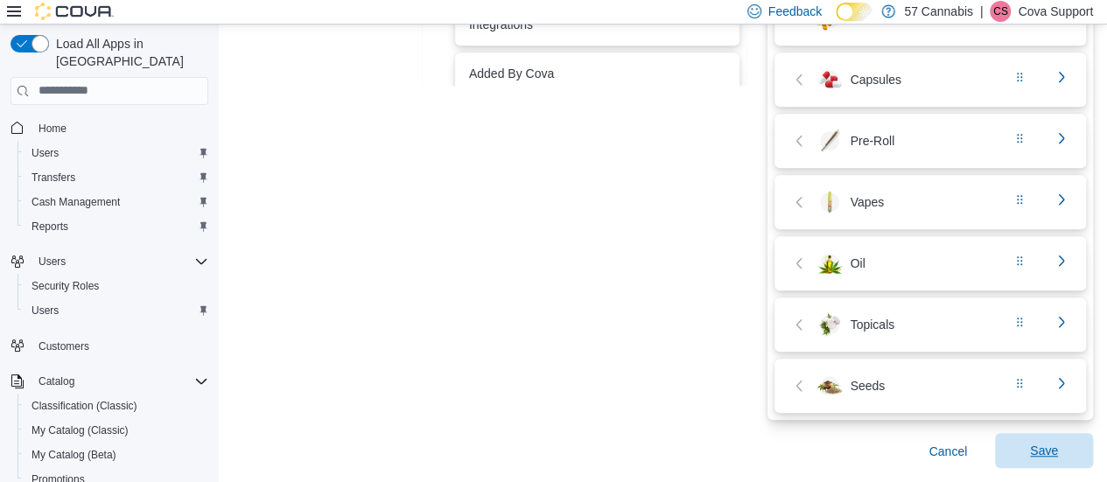
click at [1071, 456] on span "Save" at bounding box center [1044, 450] width 77 height 35
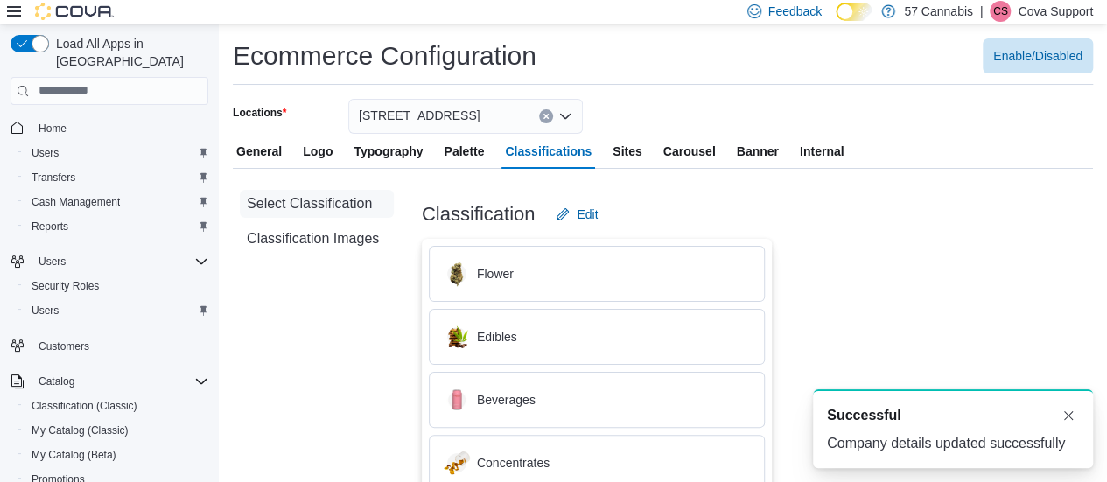
scroll to position [0, 0]
click at [1069, 410] on button "Dismiss toast" at bounding box center [1068, 414] width 21 height 21
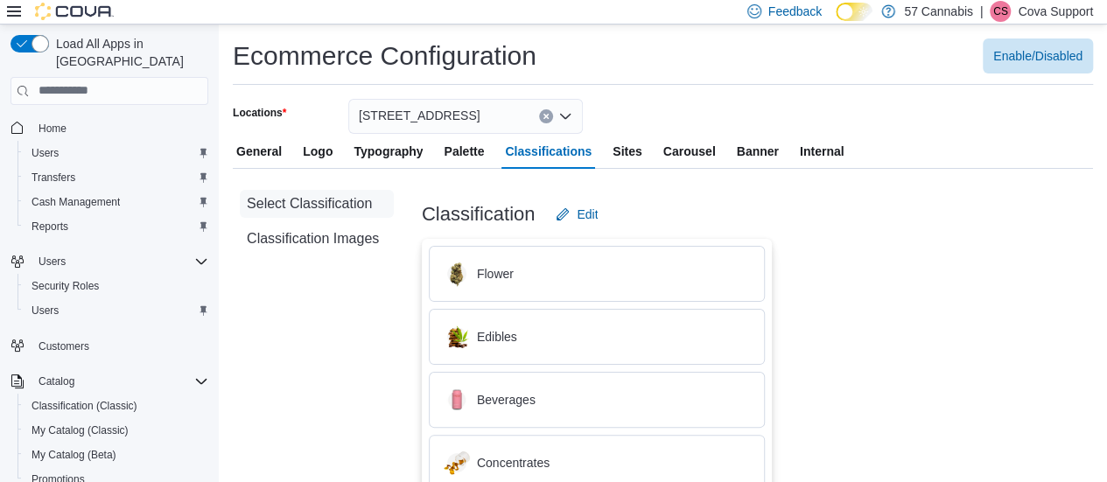
click at [625, 155] on span "Sites" at bounding box center [627, 151] width 29 height 35
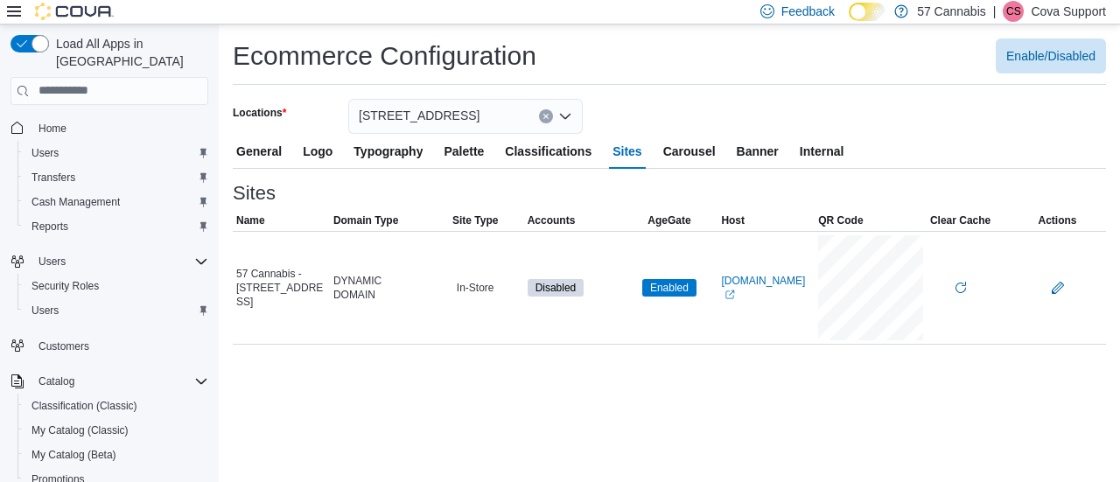
drag, startPoint x: 578, startPoint y: 448, endPoint x: 555, endPoint y: 419, distance: 36.8
click at [578, 448] on div "Ecommerce Configuration Enable/Disabled Locations 1440 E. 57th Ave. General Log…" at bounding box center [669, 254] width 901 height 458
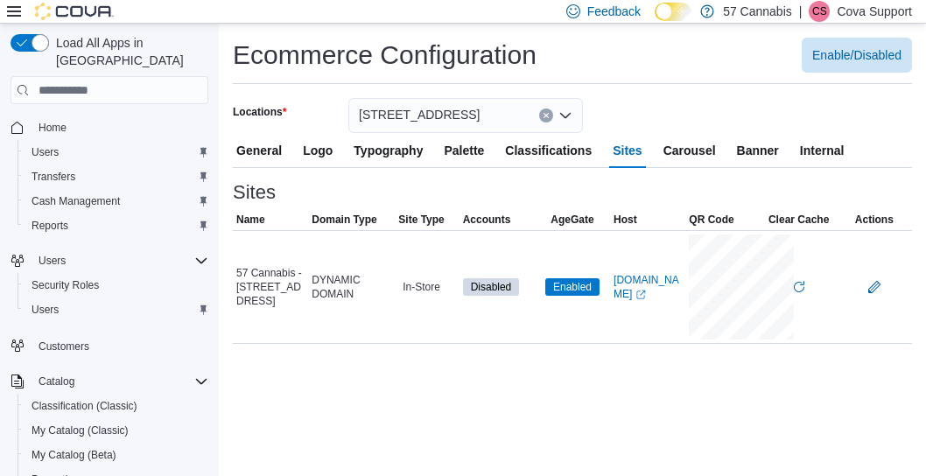
click at [319, 150] on span "Logo" at bounding box center [318, 150] width 30 height 35
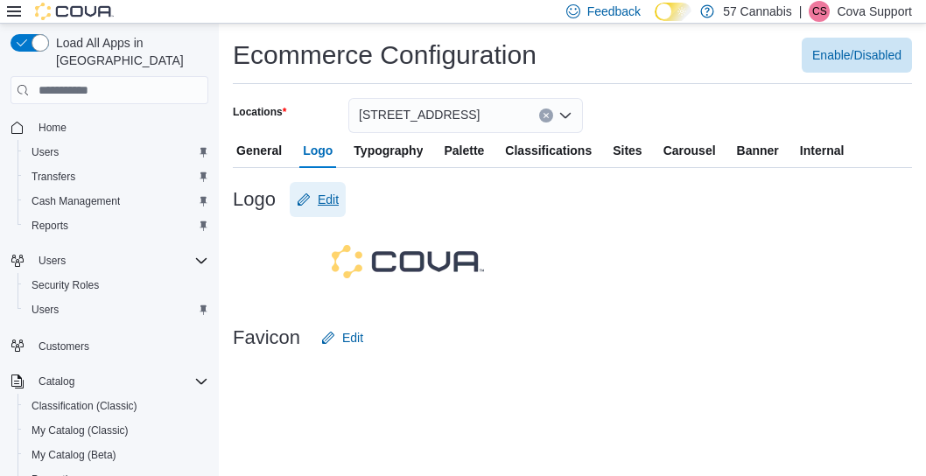
click at [315, 186] on span "Edit" at bounding box center [318, 199] width 42 height 35
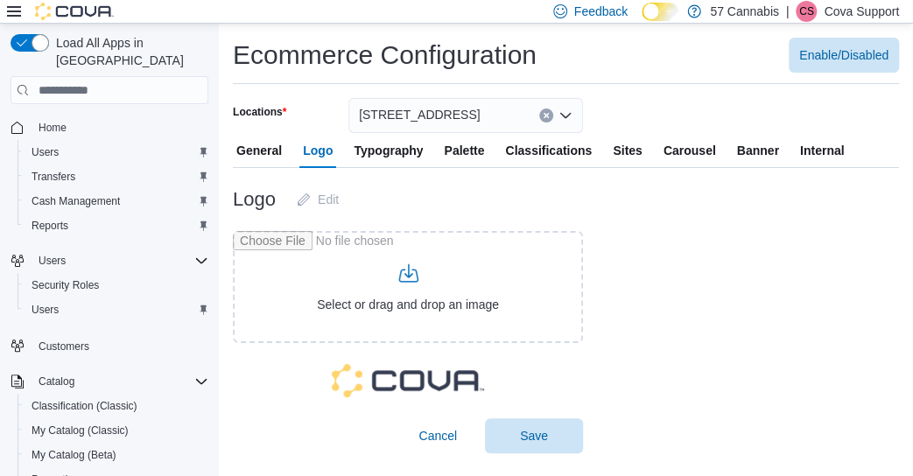
click at [393, 105] on span "[STREET_ADDRESS]" at bounding box center [419, 114] width 121 height 21
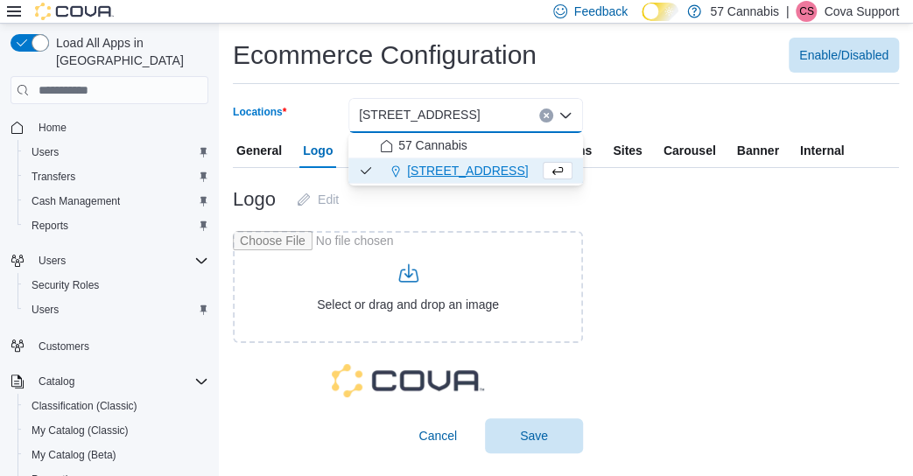
click at [404, 123] on span "[STREET_ADDRESS]" at bounding box center [419, 114] width 121 height 21
click at [424, 150] on span "57 Cannabis" at bounding box center [432, 146] width 69 height 18
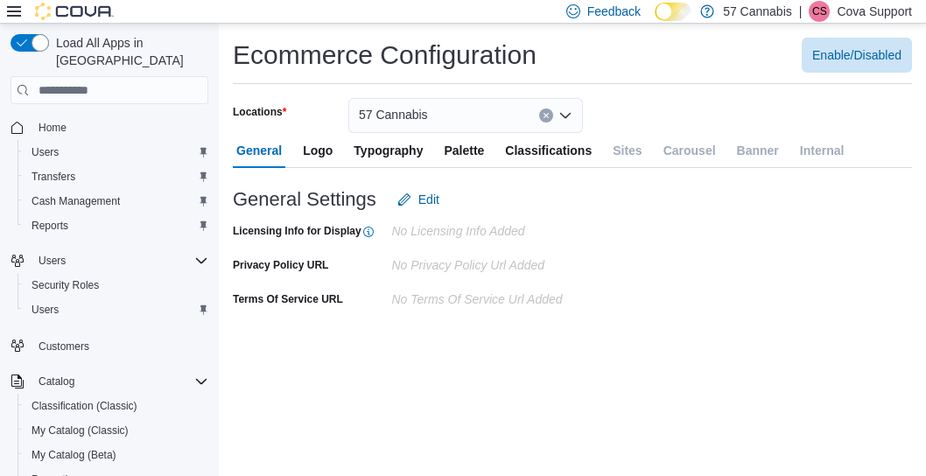
click at [314, 153] on span "Logo" at bounding box center [318, 150] width 30 height 35
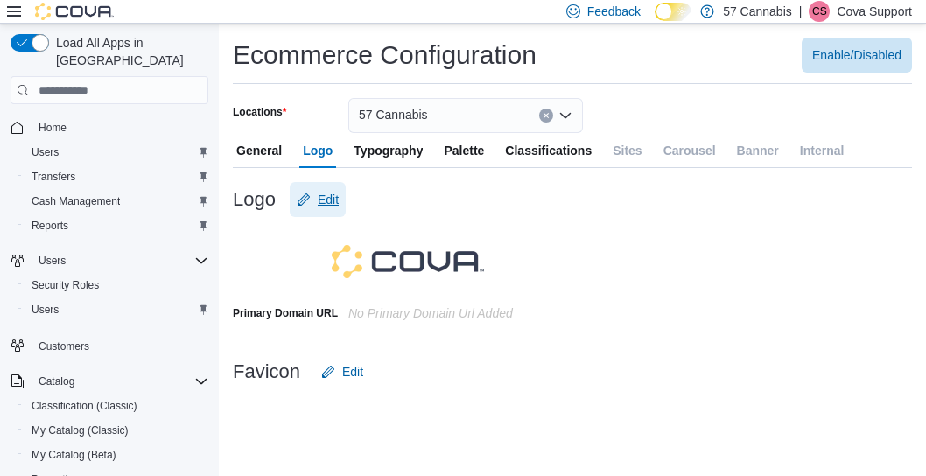
click at [333, 198] on span "Edit" at bounding box center [328, 200] width 21 height 18
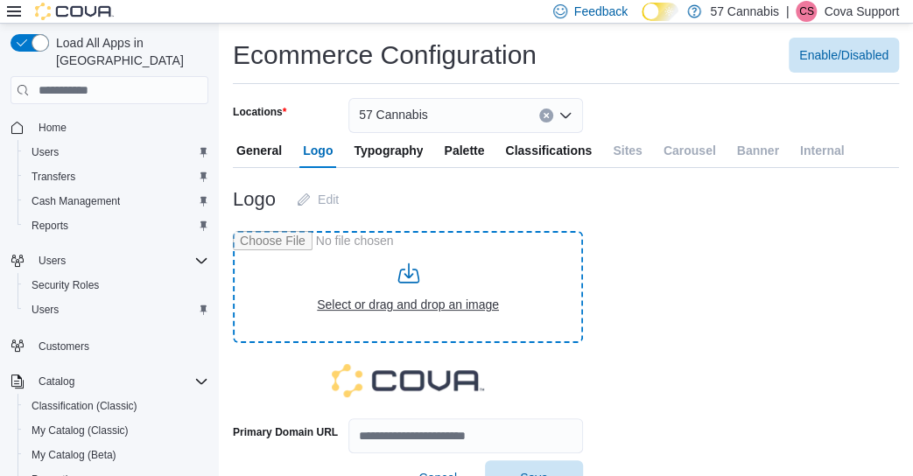
type input "**********"
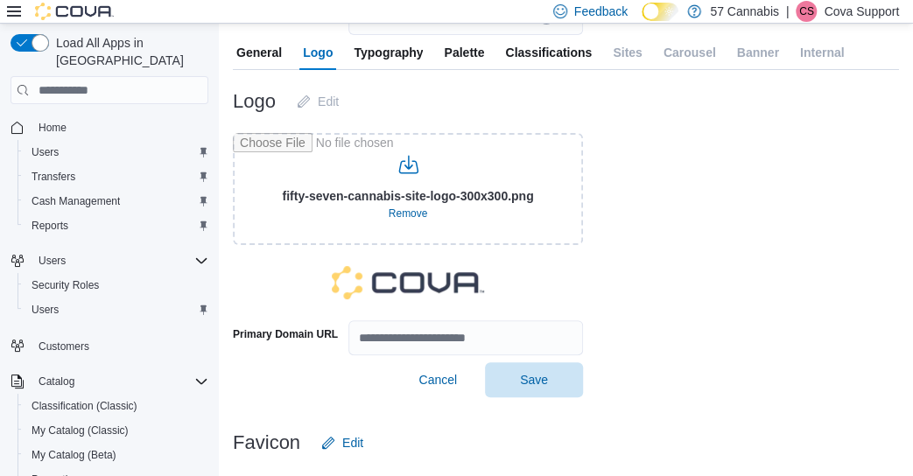
scroll to position [117, 0]
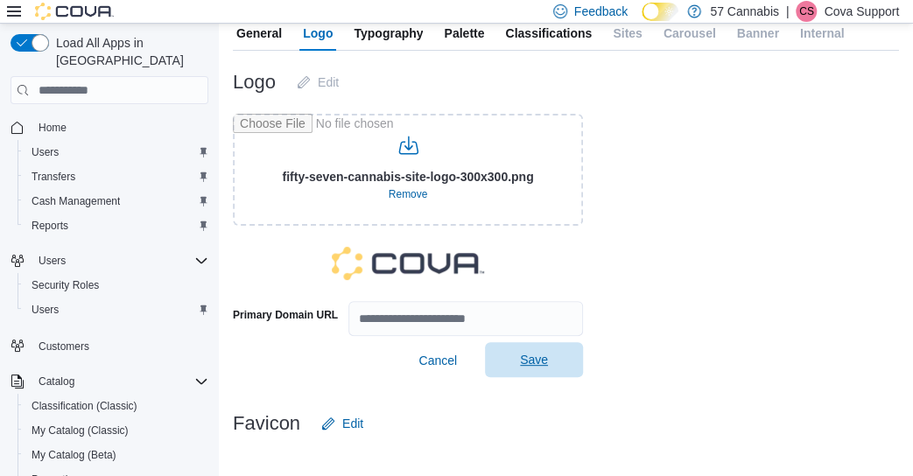
click at [541, 356] on span "Save" at bounding box center [534, 360] width 28 height 18
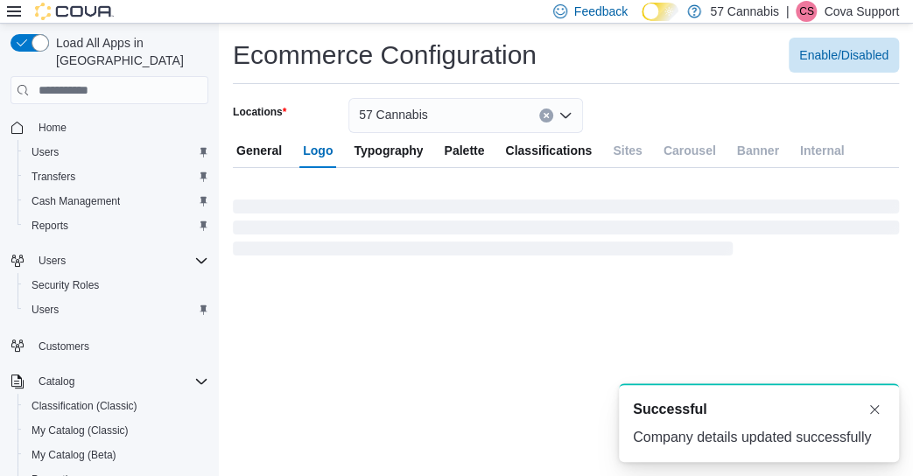
scroll to position [0, 0]
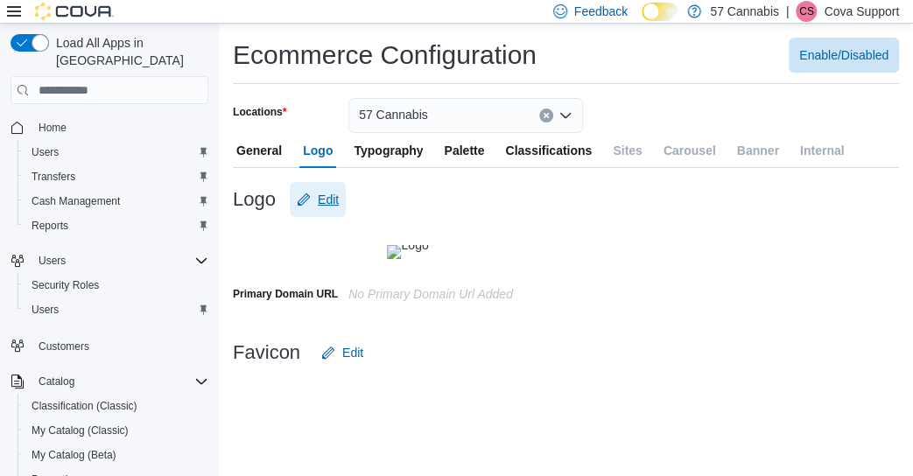
click at [326, 199] on span "Edit" at bounding box center [328, 200] width 21 height 18
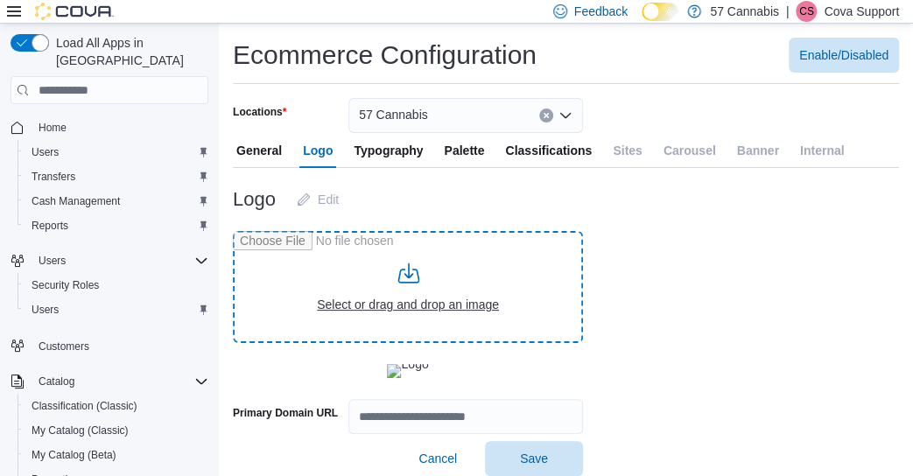
click at [398, 313] on input "file" at bounding box center [408, 287] width 350 height 112
type input "**********"
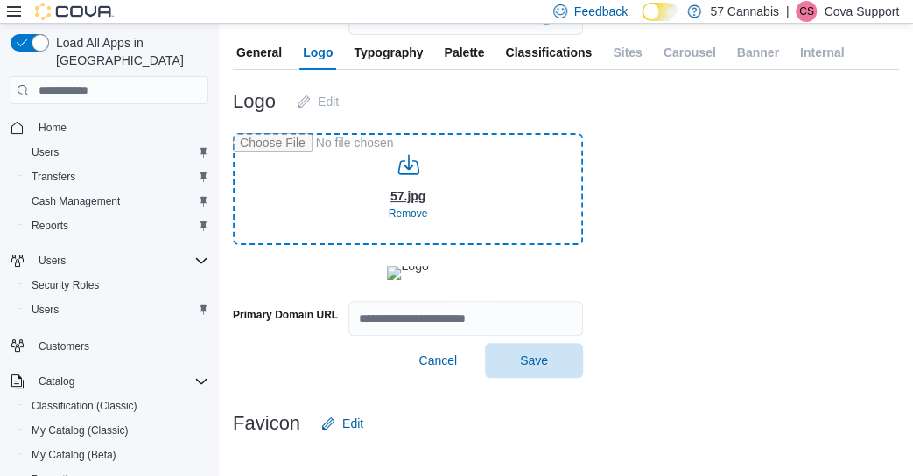
scroll to position [259, 0]
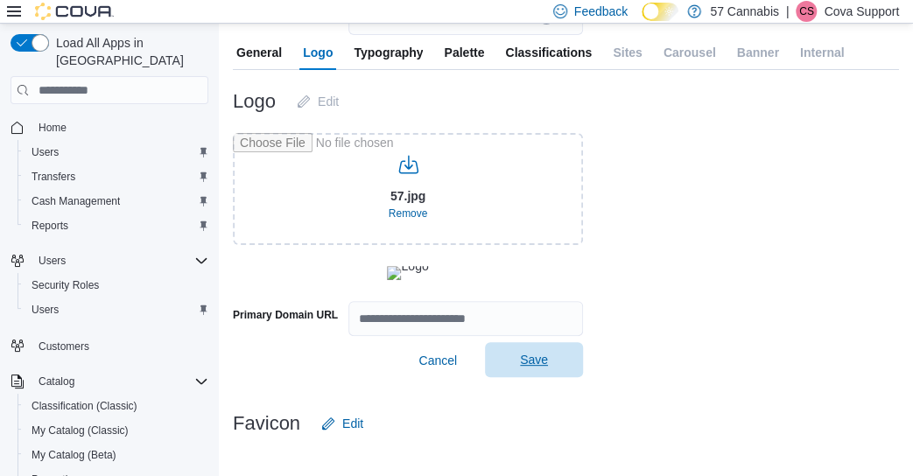
click at [500, 363] on span "Save" at bounding box center [533, 359] width 77 height 35
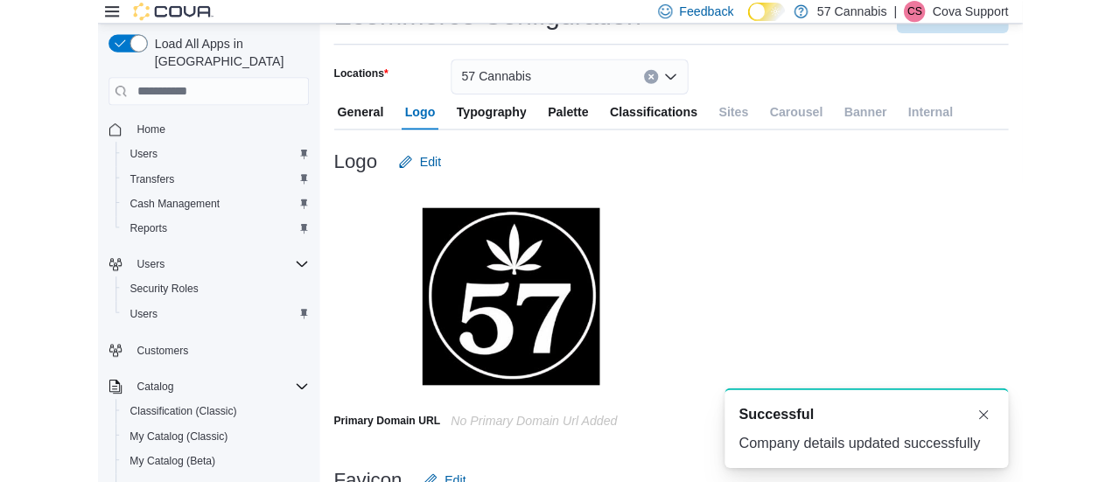
scroll to position [0, 0]
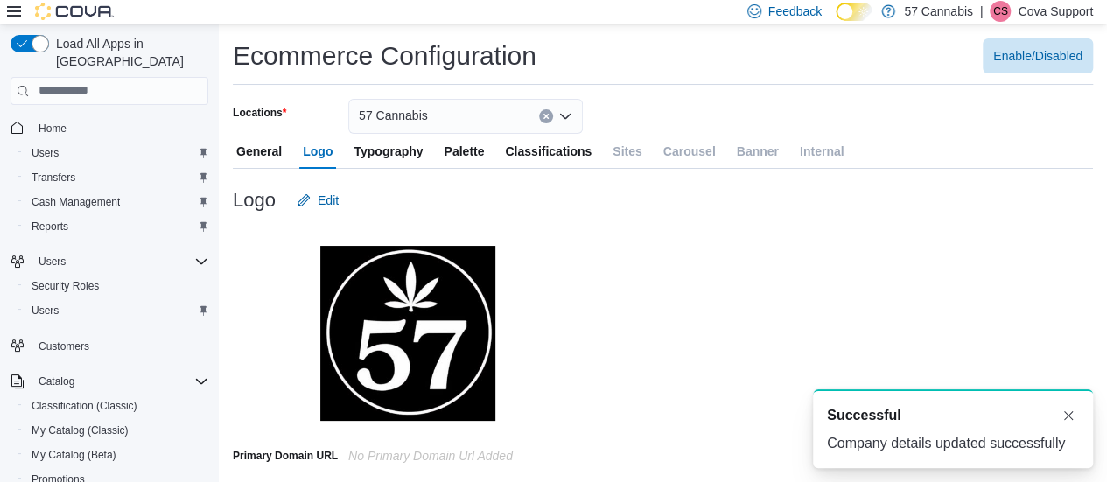
click at [373, 153] on span "Typography" at bounding box center [388, 151] width 69 height 35
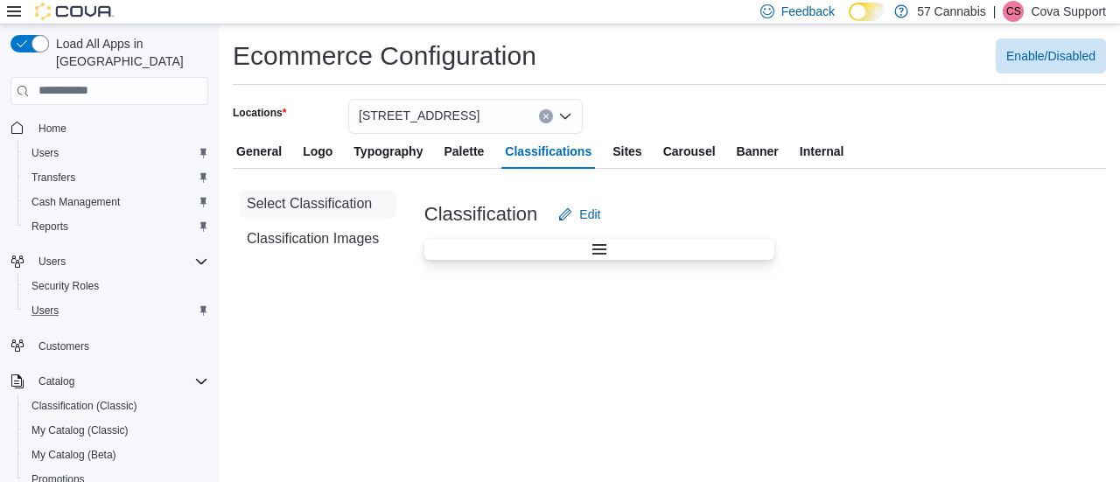
scroll to position [88, 0]
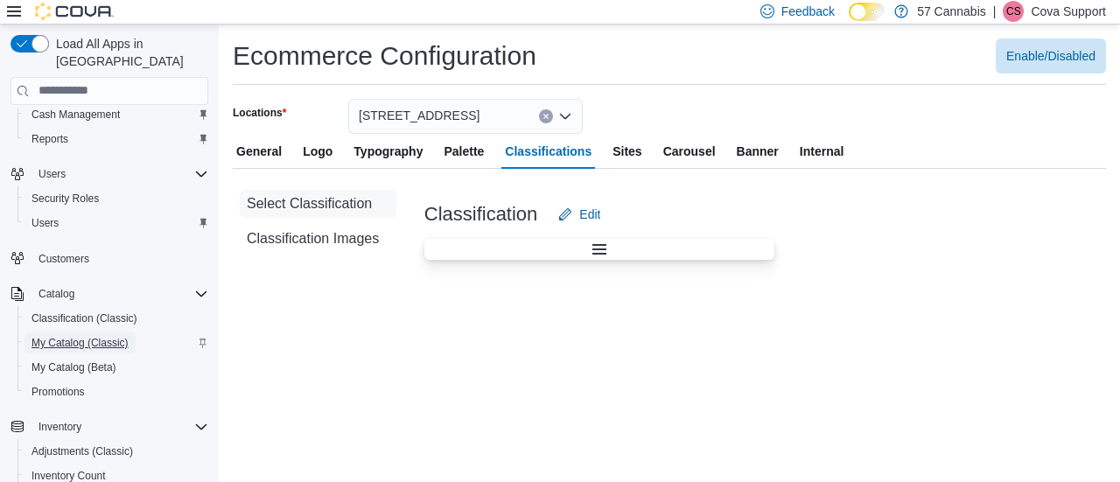
click at [95, 336] on span "My Catalog (Classic)" at bounding box center [80, 343] width 97 height 14
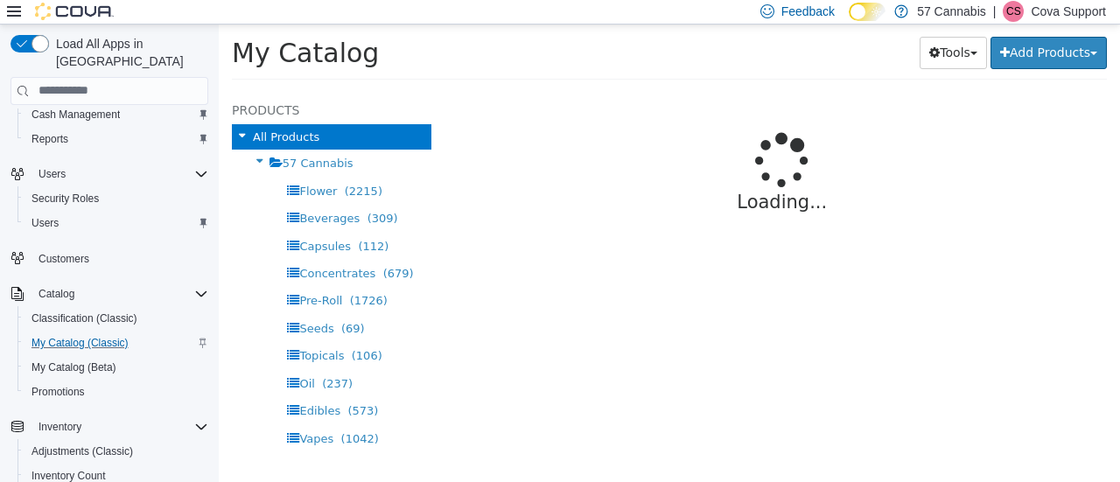
select select "**********"
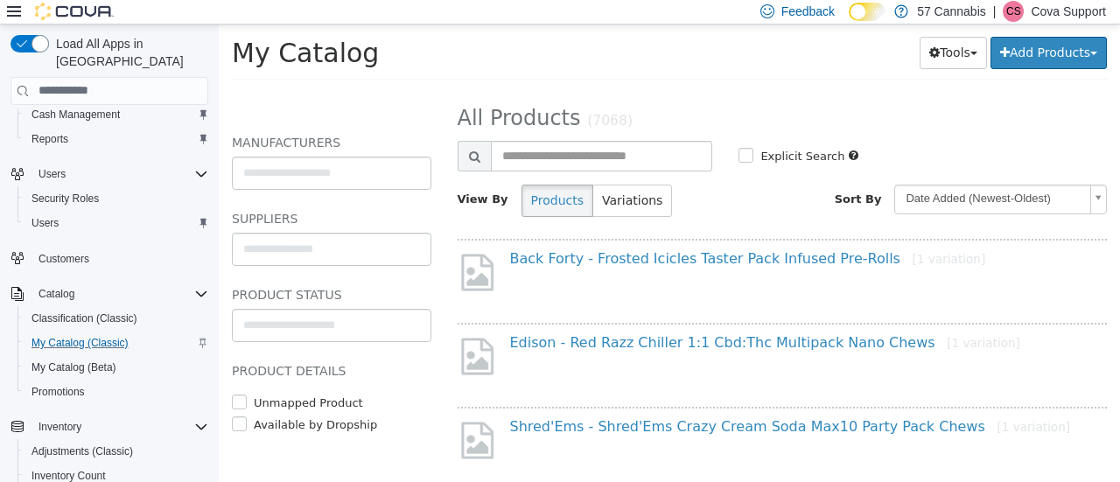
scroll to position [459, 0]
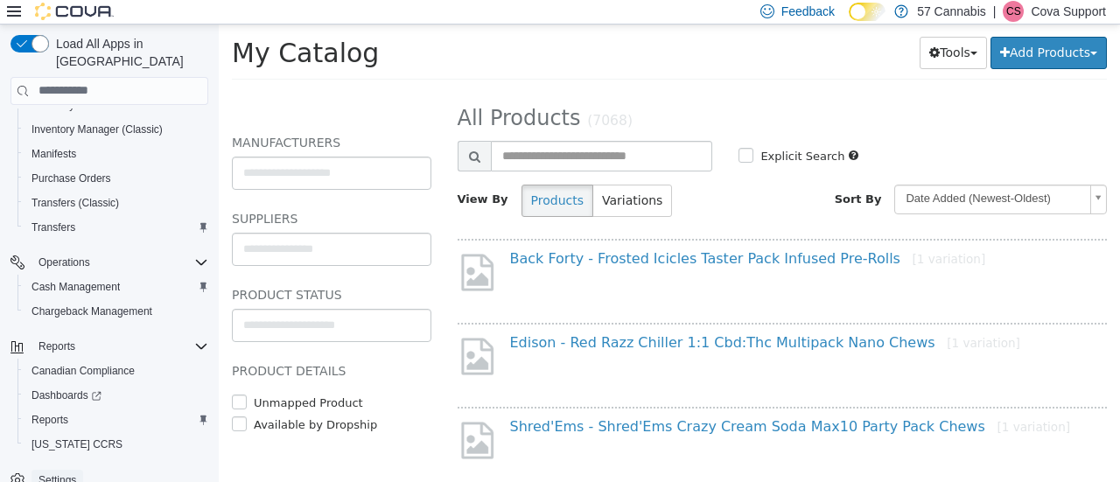
click at [70, 473] on span "Settings" at bounding box center [58, 480] width 38 height 14
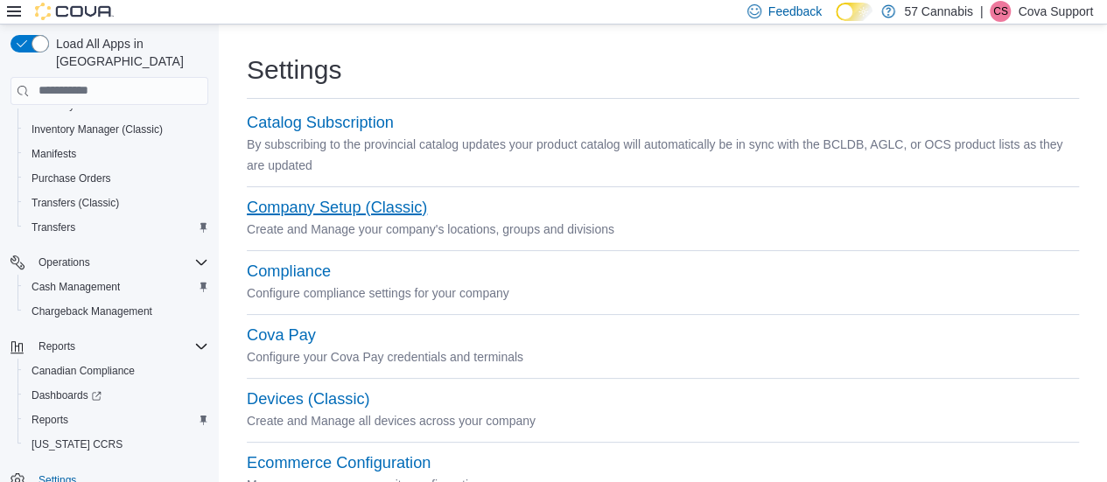
click at [360, 207] on button "Company Setup (Classic)" at bounding box center [337, 208] width 180 height 18
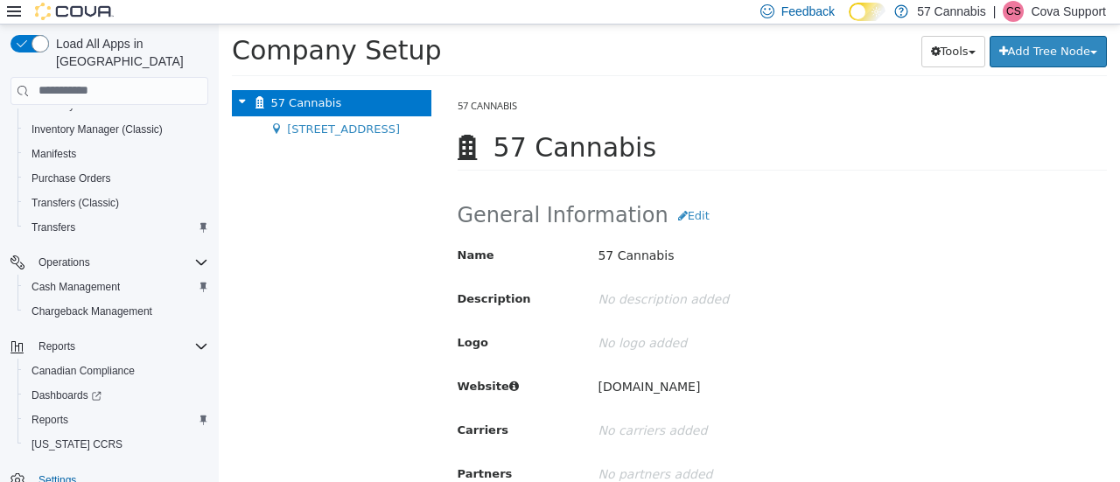
click at [676, 382] on p "www.57cannabis.com" at bounding box center [772, 386] width 349 height 31
copy p "www.57cannabis.com"
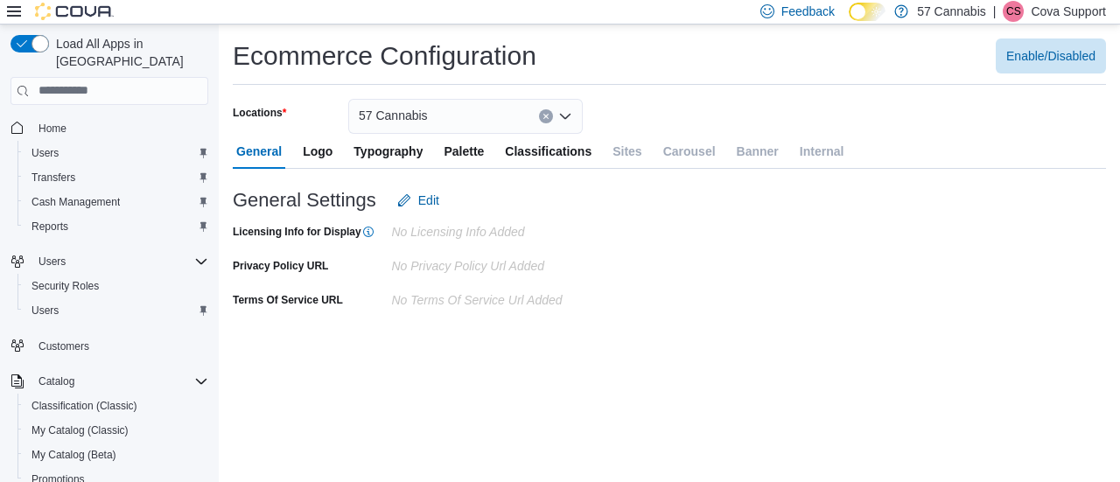
click at [328, 153] on span "Logo" at bounding box center [318, 151] width 30 height 35
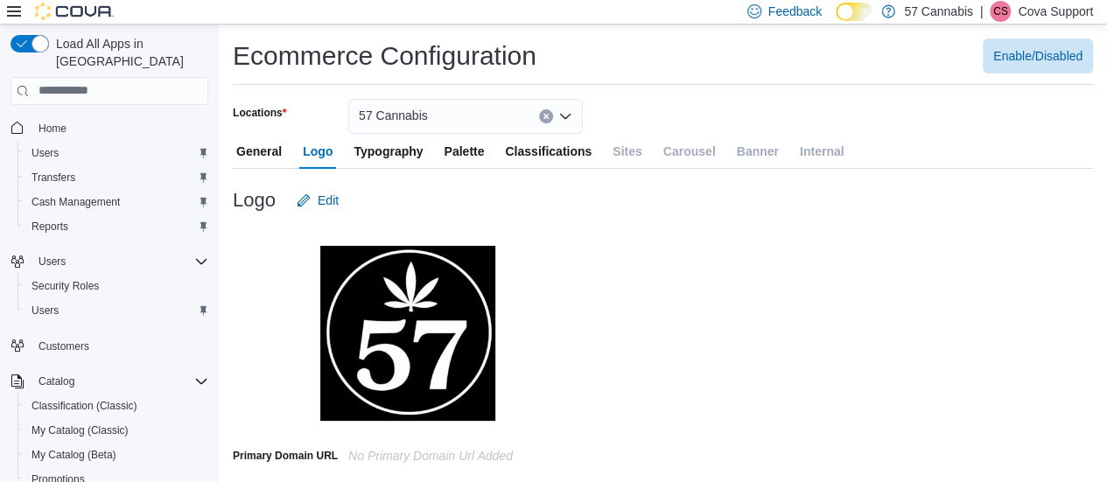
click at [395, 155] on span "Typography" at bounding box center [388, 151] width 69 height 35
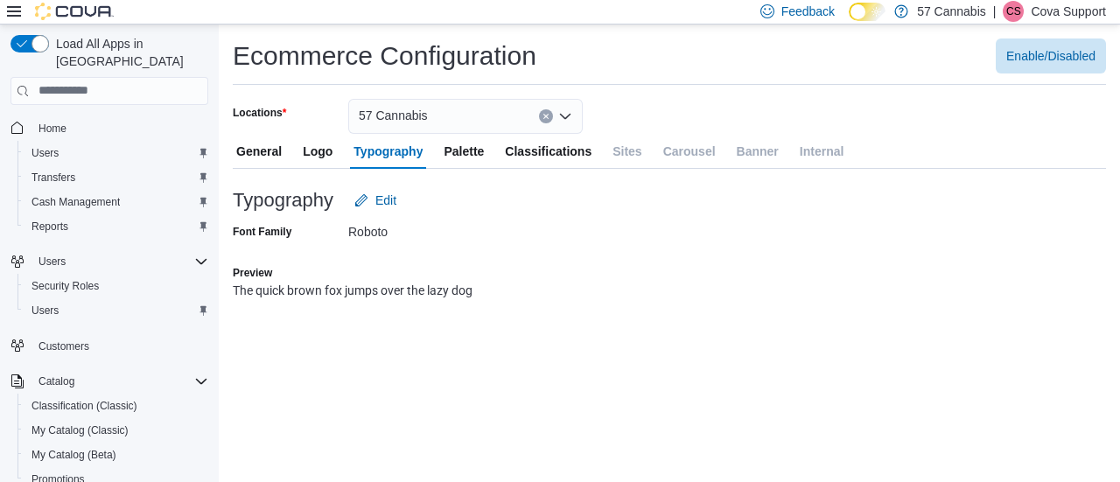
click at [445, 155] on span "Palette" at bounding box center [464, 151] width 40 height 35
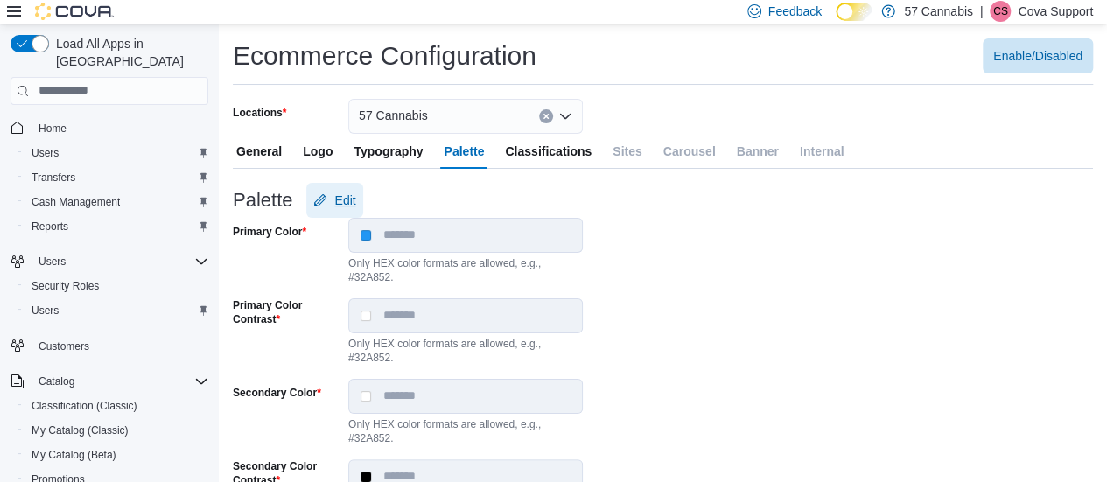
click at [356, 197] on button "Edit" at bounding box center [334, 200] width 56 height 35
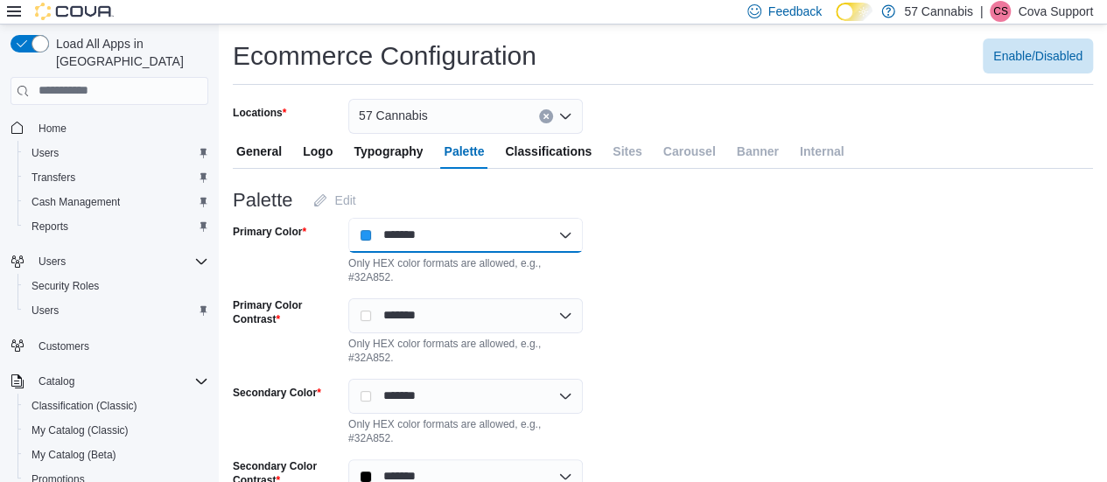
click at [426, 242] on input "*******" at bounding box center [465, 235] width 235 height 35
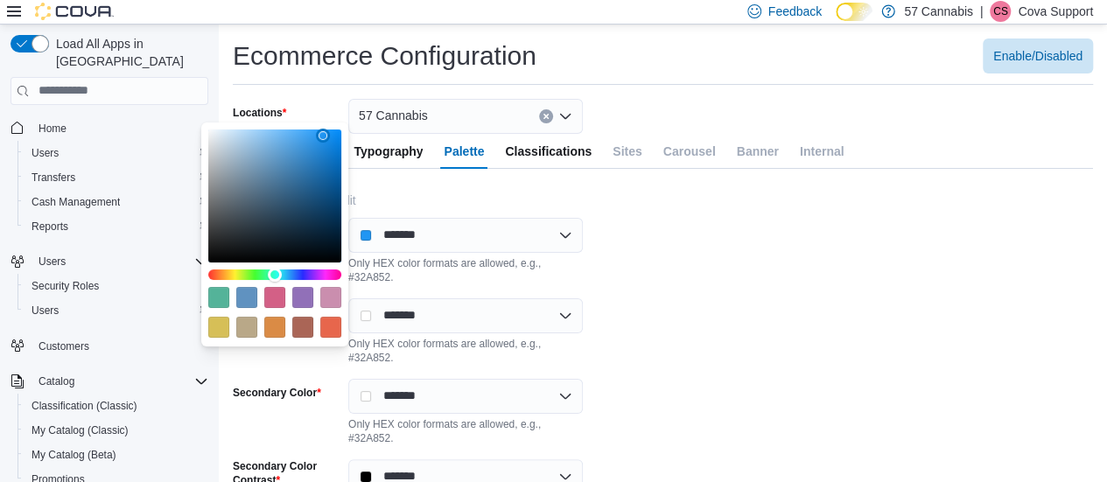
type input "*******"
click at [228, 236] on div "#2196f3 Arrow keys to navigate the square color gradient. Coordinates will be u…" at bounding box center [274, 196] width 133 height 133
type input "***"
click at [777, 230] on form "Palette Edit Primary Color ******* Only HEX color formats are allowed, e.g., #3…" at bounding box center [663, 449] width 860 height 560
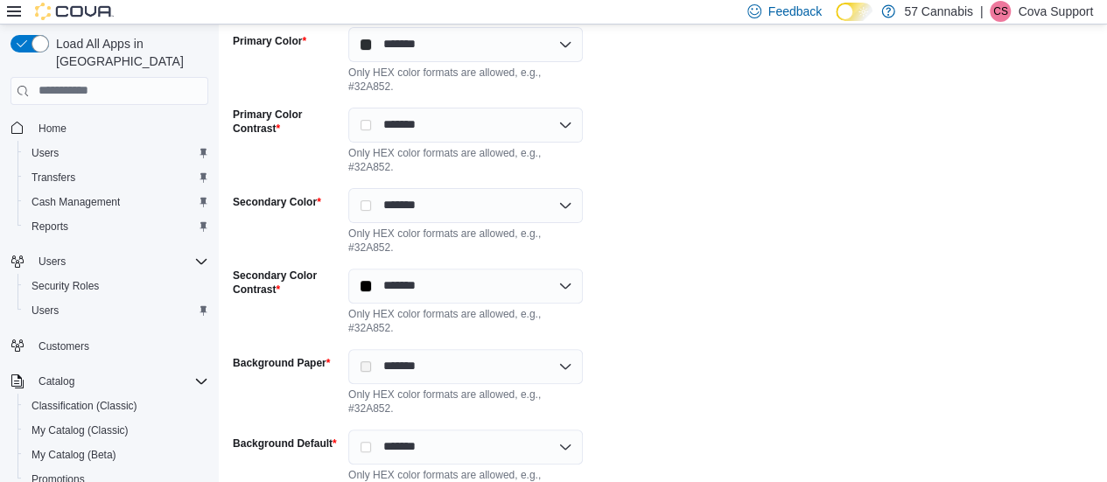
scroll to position [260, 0]
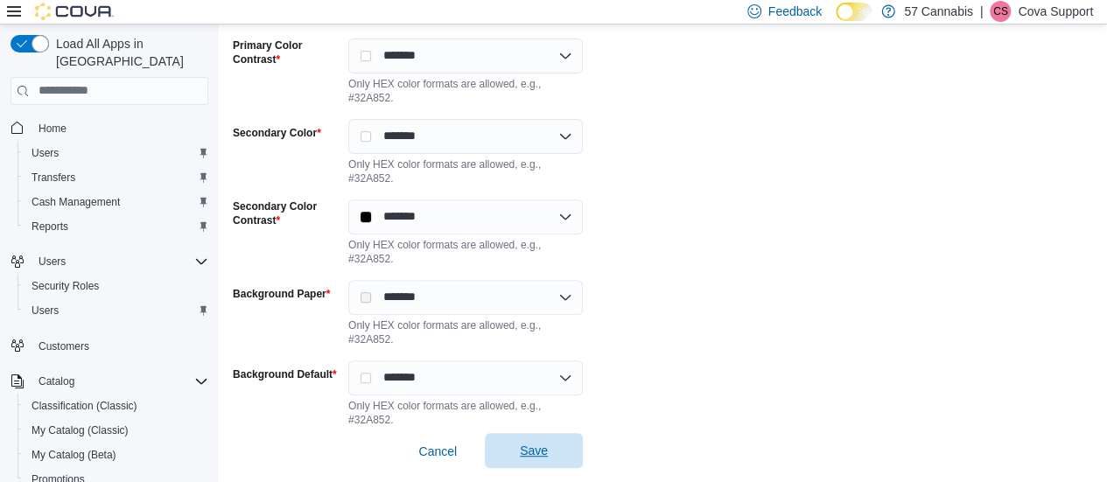
click at [556, 454] on span "Save" at bounding box center [533, 450] width 77 height 35
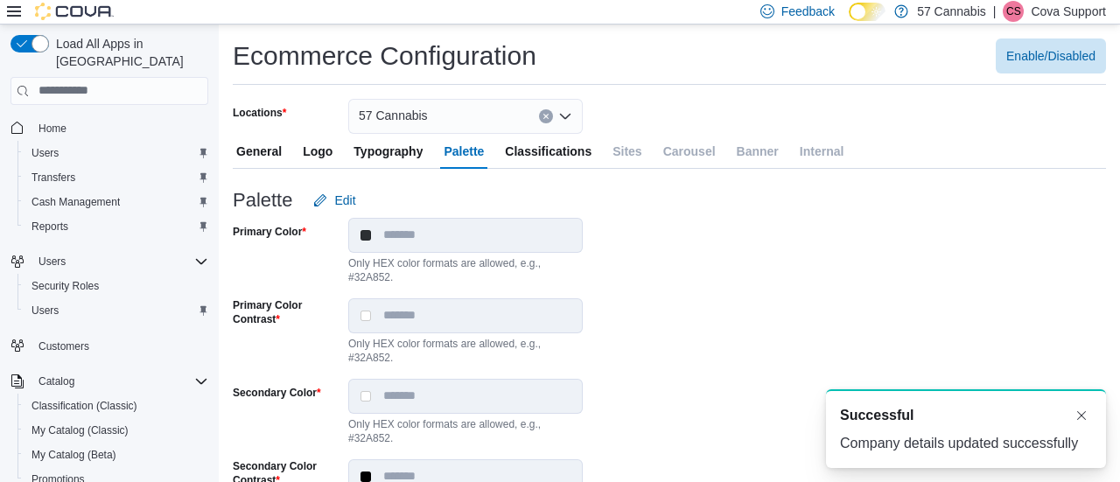
scroll to position [0, 0]
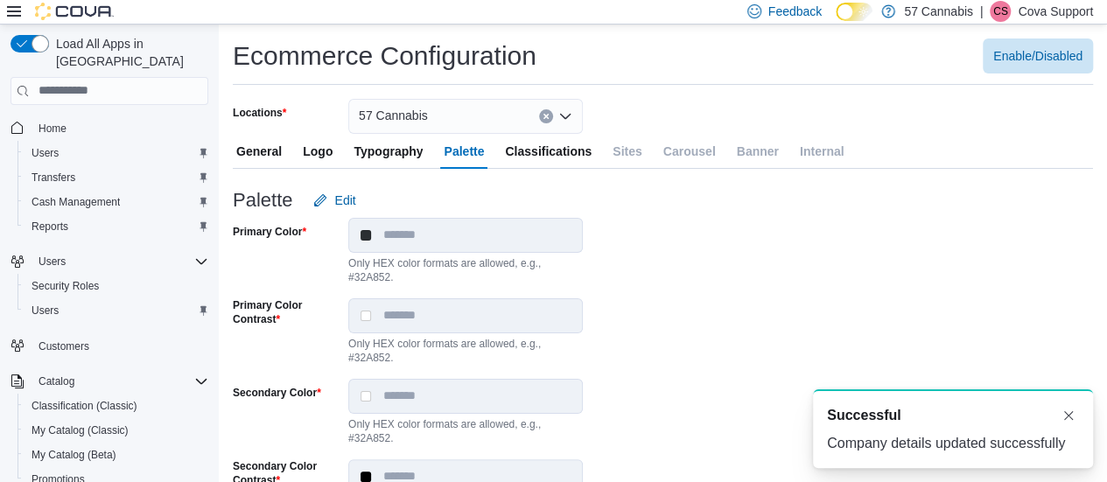
click at [435, 115] on input "Locations" at bounding box center [436, 116] width 2 height 21
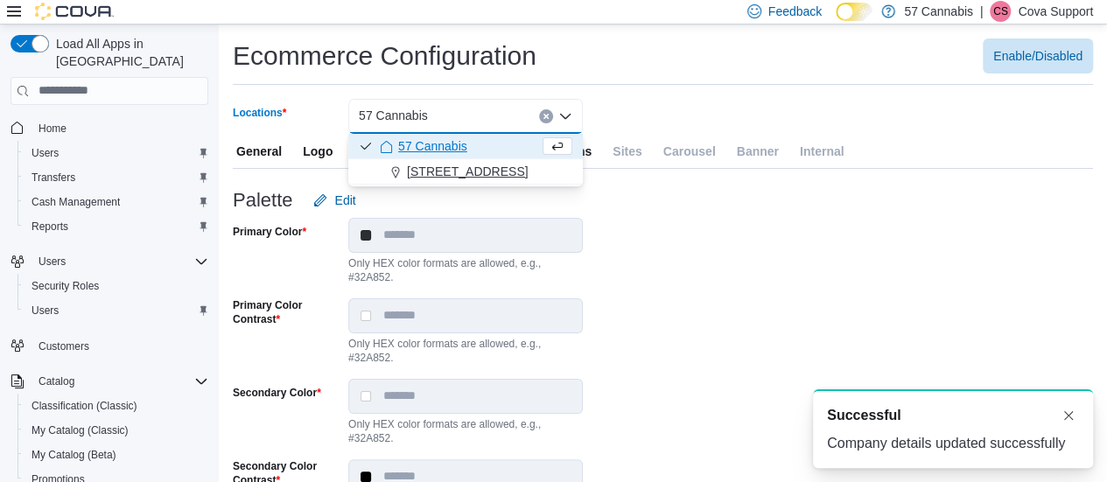
click at [442, 172] on span "[STREET_ADDRESS]" at bounding box center [467, 172] width 121 height 18
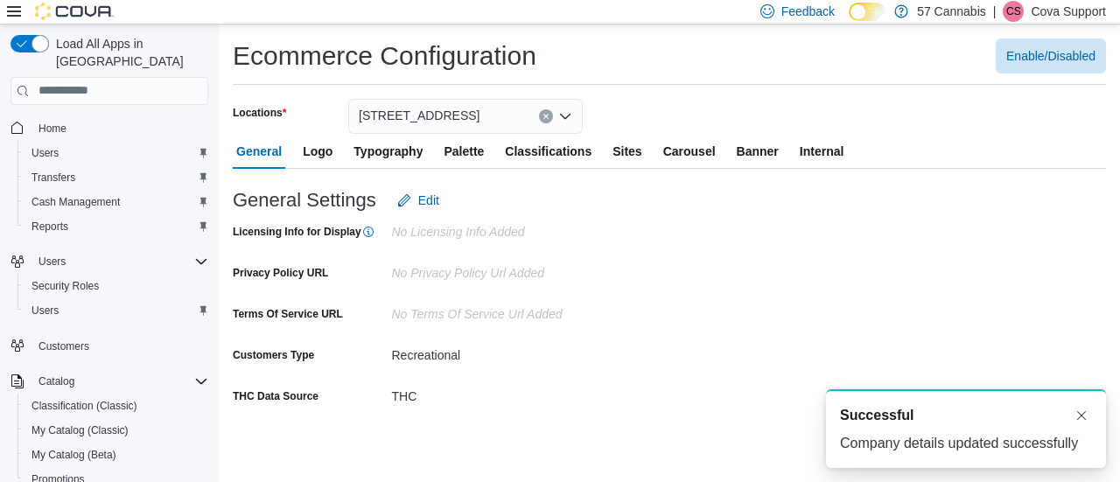
click at [817, 144] on span "Internal" at bounding box center [822, 151] width 45 height 35
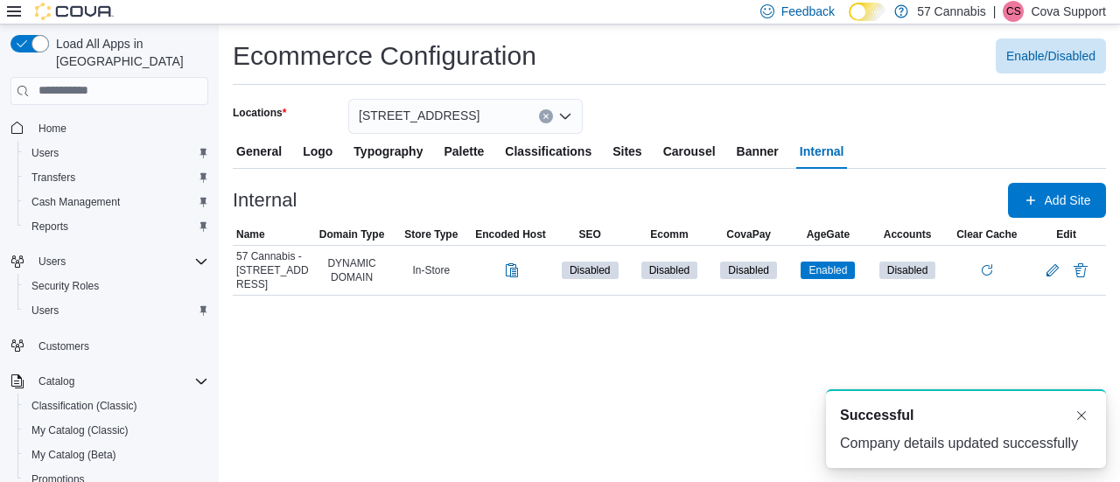
click at [627, 148] on span "Sites" at bounding box center [627, 151] width 29 height 35
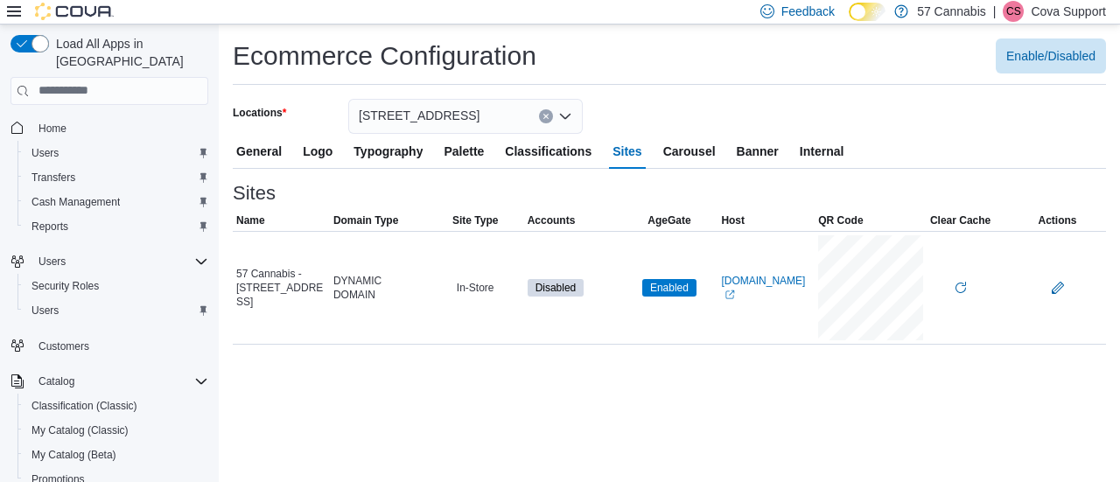
click at [620, 147] on span "Sites" at bounding box center [627, 151] width 29 height 35
click at [958, 279] on button "submit" at bounding box center [960, 287] width 21 height 21
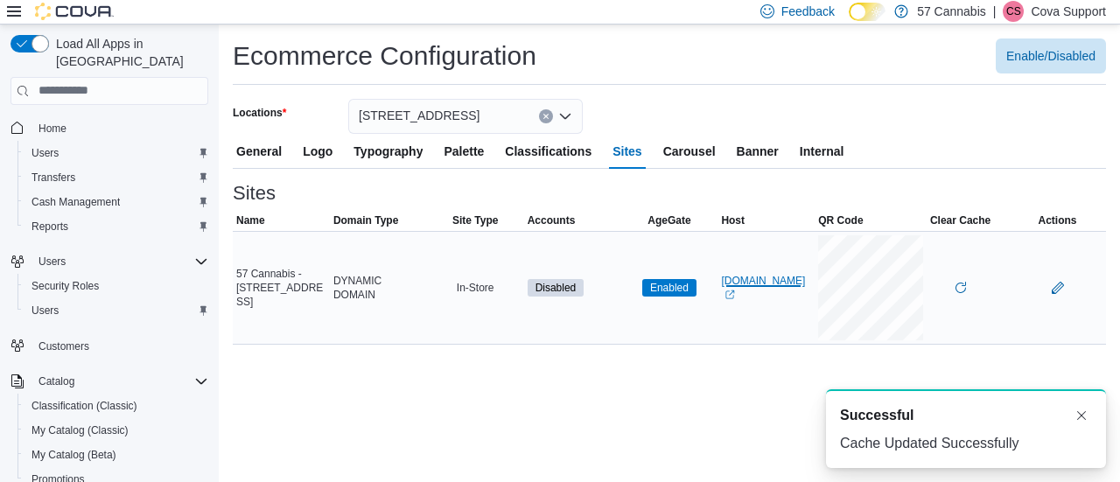
click at [752, 288] on link "[DOMAIN_NAME] (opens in a new tab or window)" at bounding box center [766, 288] width 90 height 28
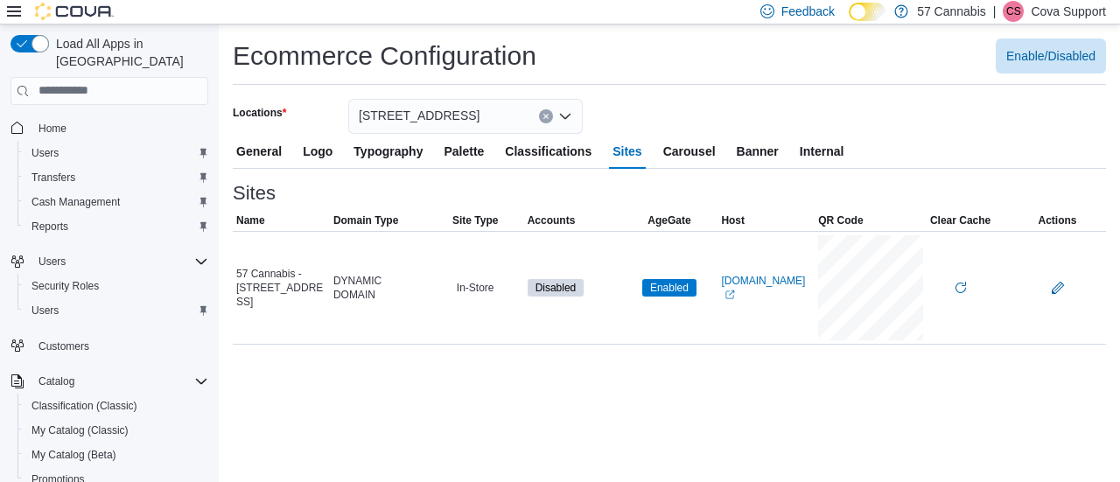
click at [1062, 14] on p "Cova Support" at bounding box center [1068, 11] width 75 height 21
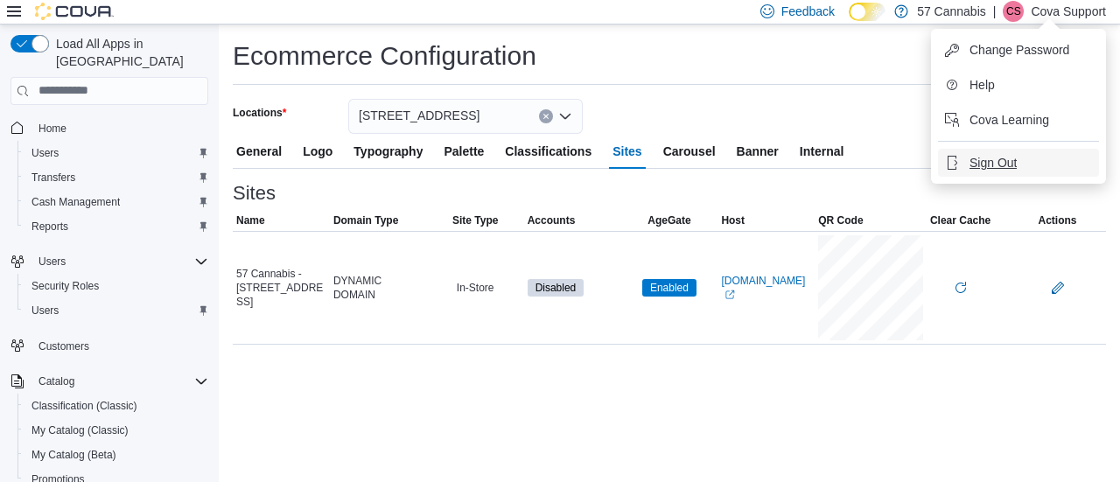
click at [988, 157] on span "Sign Out" at bounding box center [993, 163] width 47 height 18
